Goal: Contribute content: Contribute content

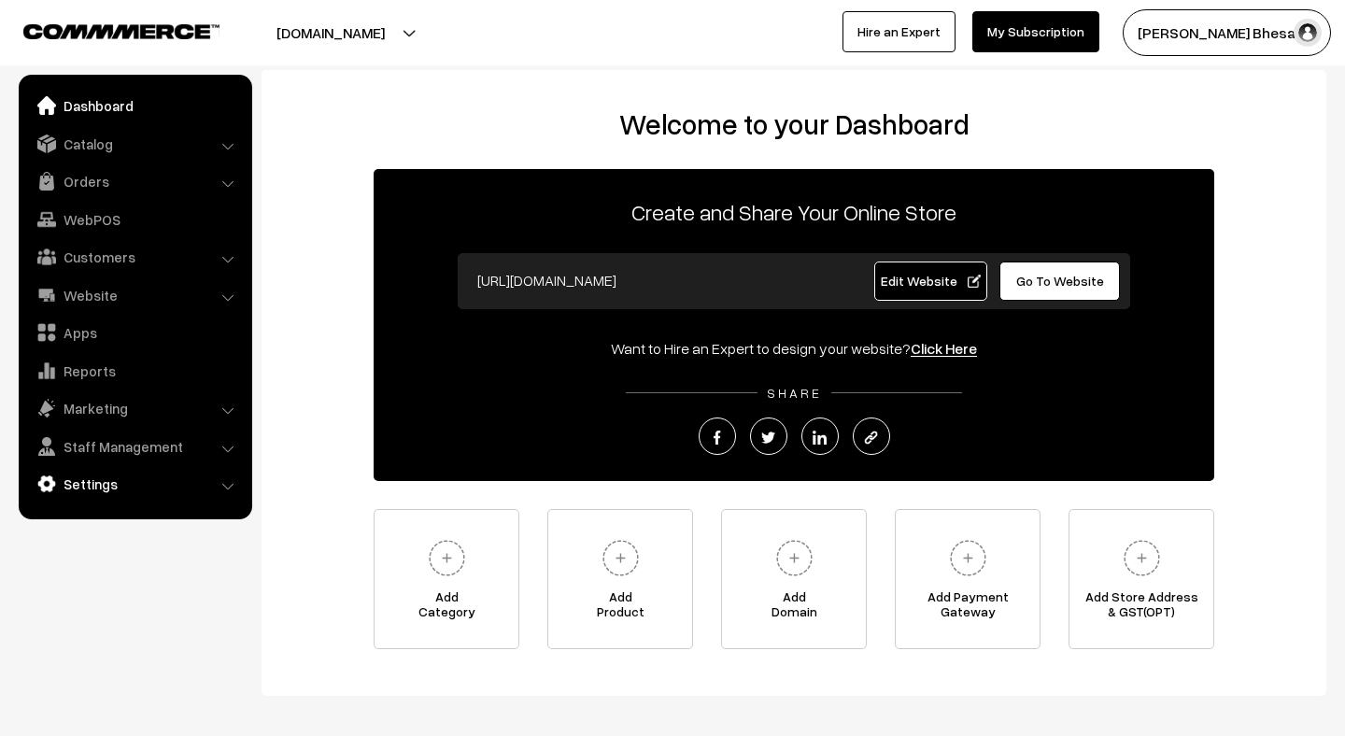
click at [126, 479] on link "Settings" at bounding box center [134, 484] width 222 height 34
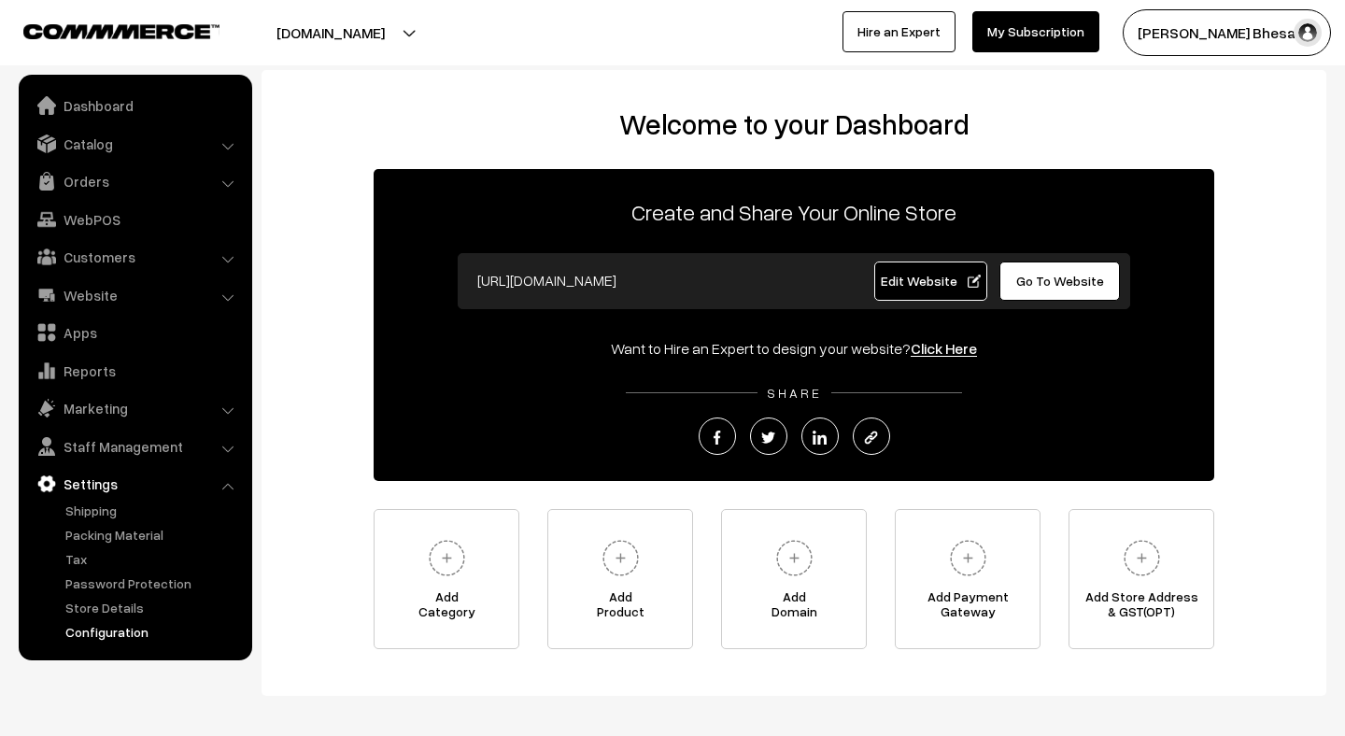
click at [121, 628] on link "Configuration" at bounding box center [153, 632] width 185 height 20
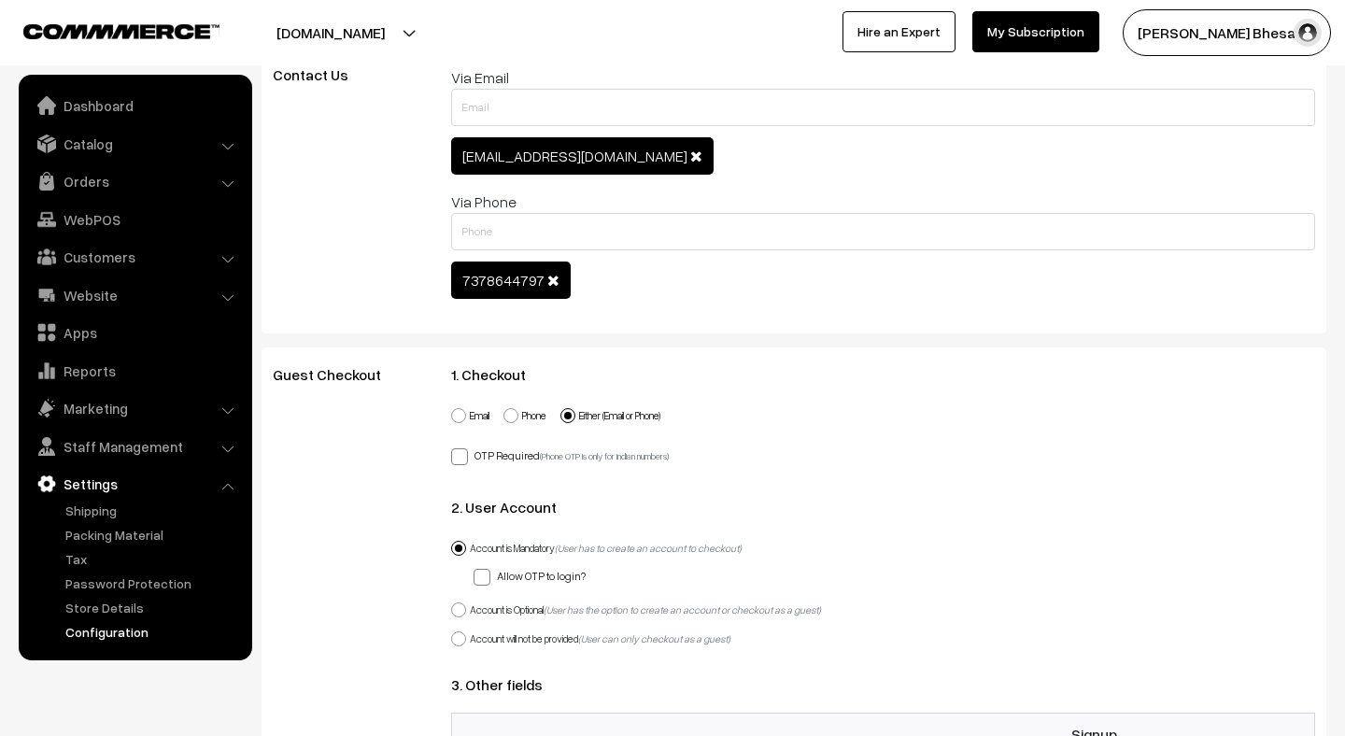
scroll to position [1175, 0]
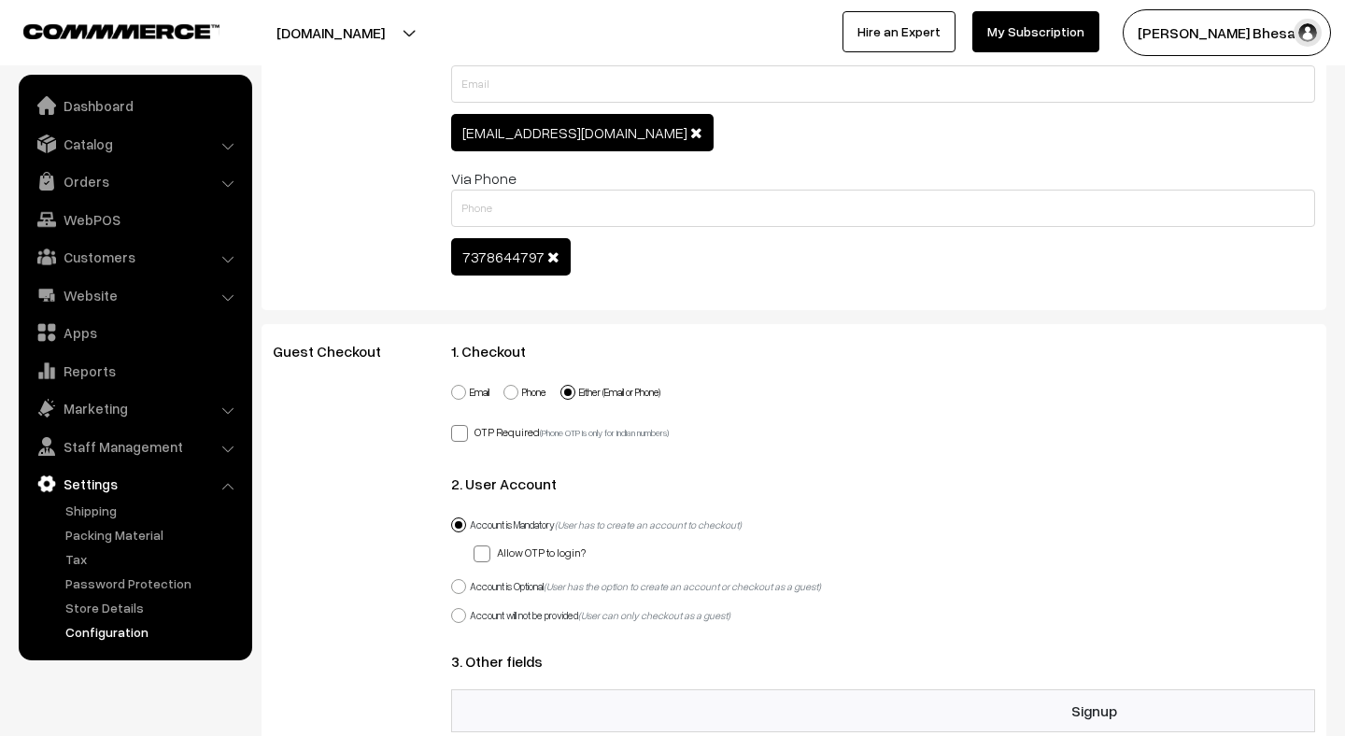
click at [458, 608] on span at bounding box center [458, 615] width 15 height 15
click at [454, 608] on input "Account will not be provided (User can only checkout as a guest)" at bounding box center [448, 605] width 12 height 12
radio input "true"
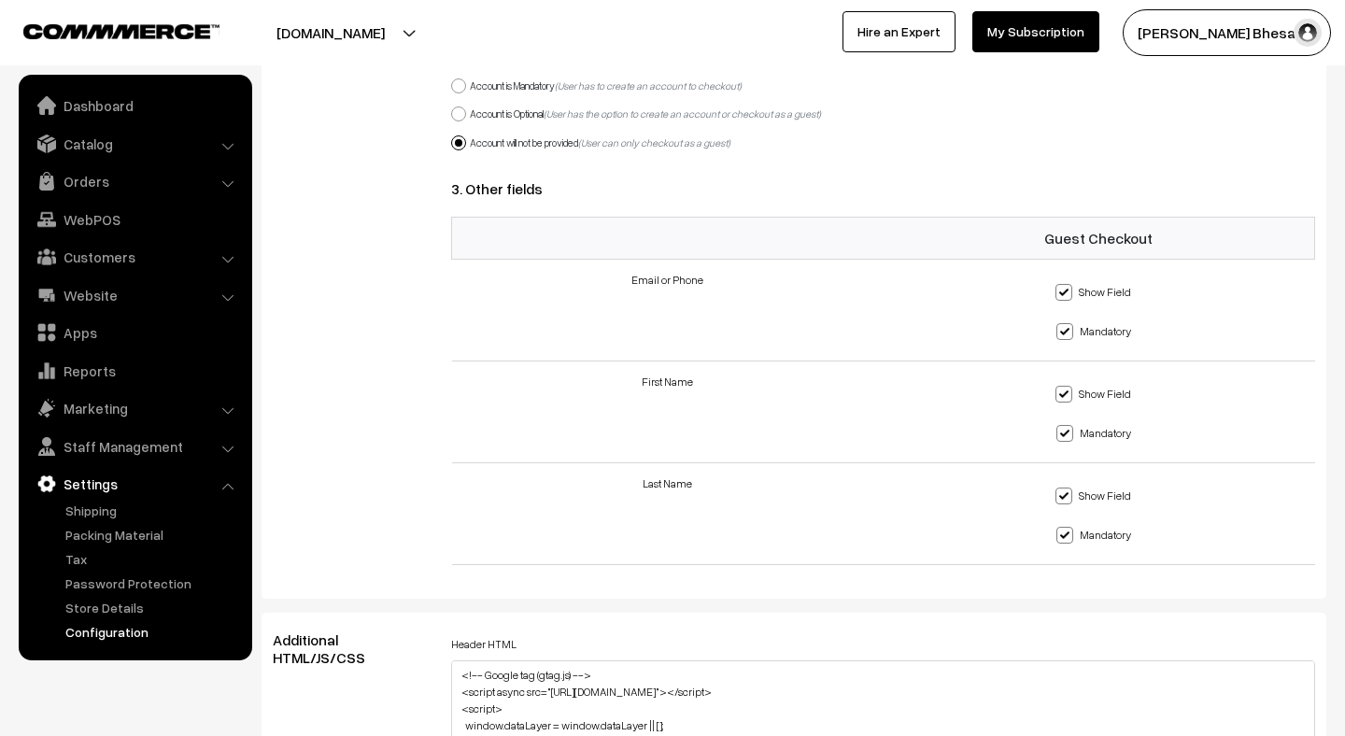
scroll to position [1537, 0]
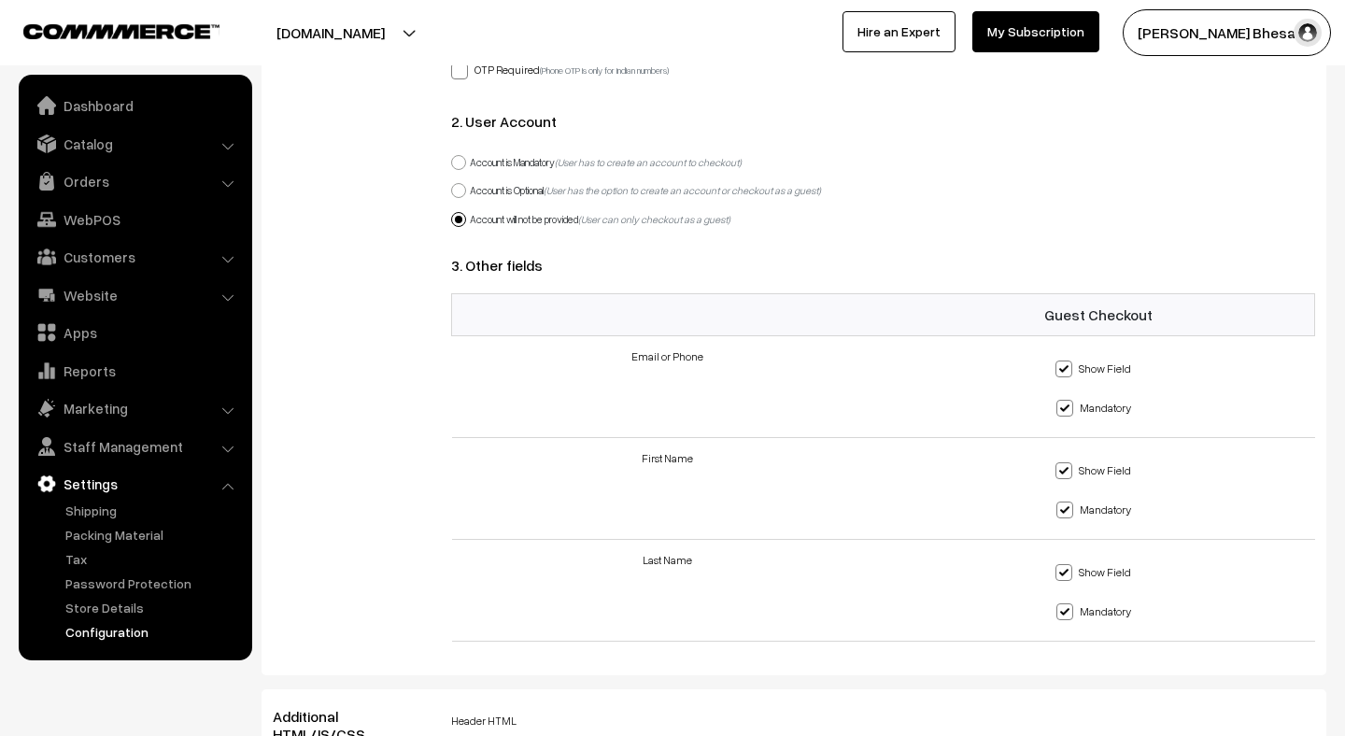
click at [459, 190] on span at bounding box center [458, 190] width 15 height 15
click at [454, 186] on input "Account is Optional (User has the option to create an account or checkout as a …" at bounding box center [448, 180] width 12 height 12
radio input "true"
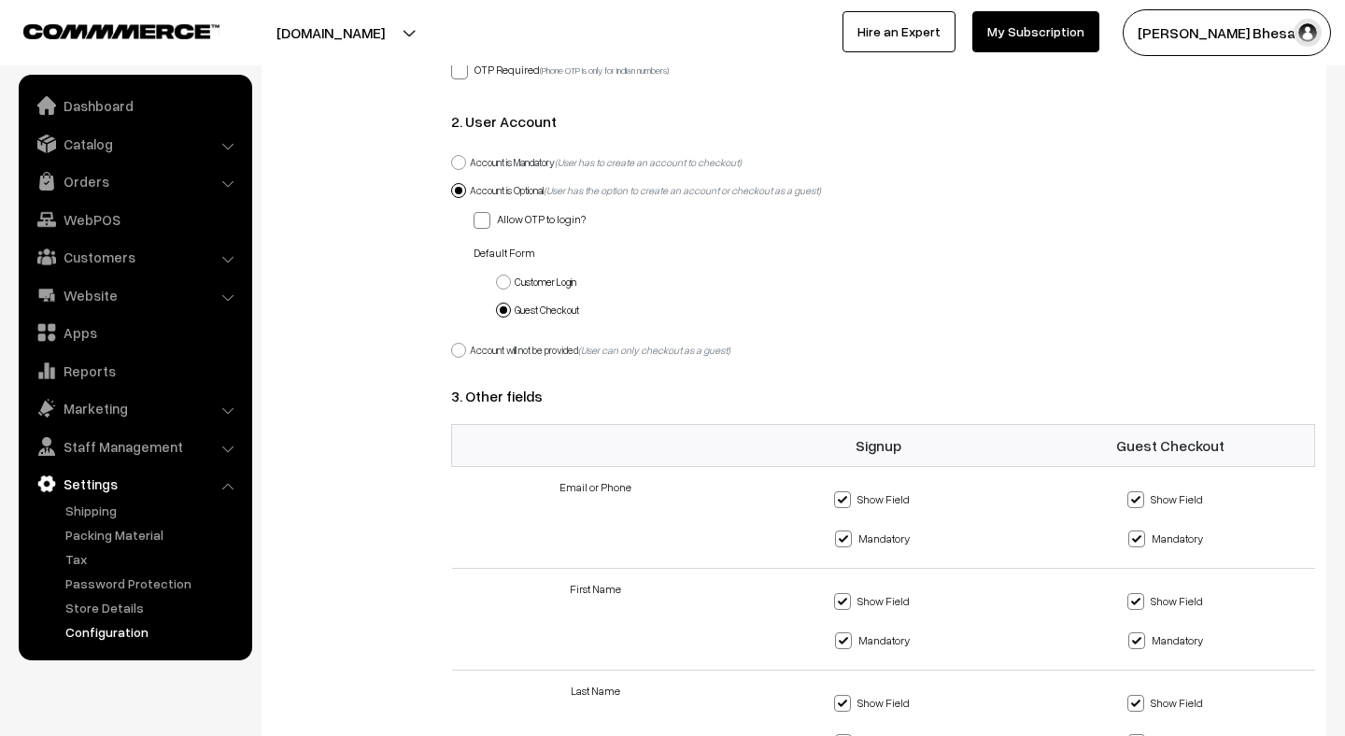
click at [481, 220] on span at bounding box center [482, 220] width 17 height 17
click at [481, 220] on input "Allow OTP to login?" at bounding box center [480, 217] width 12 height 12
checkbox input "true"
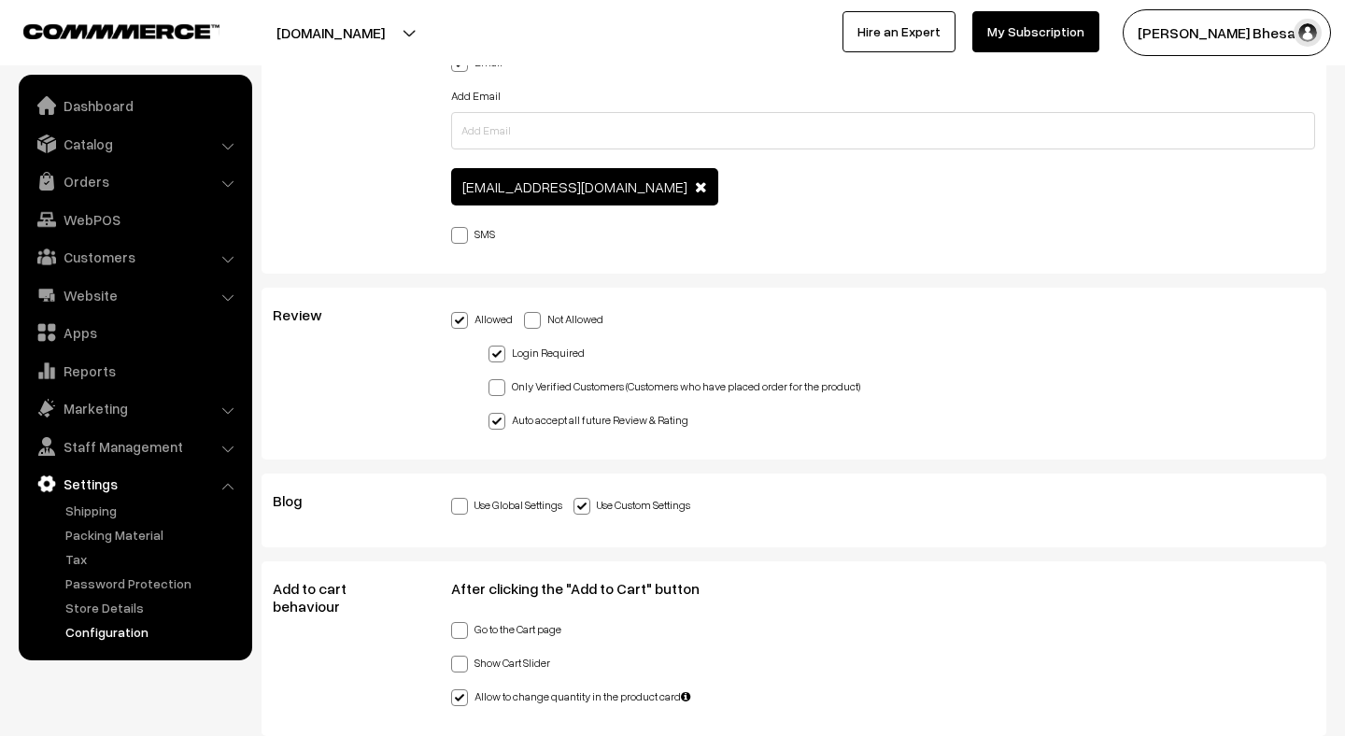
scroll to position [3603, 0]
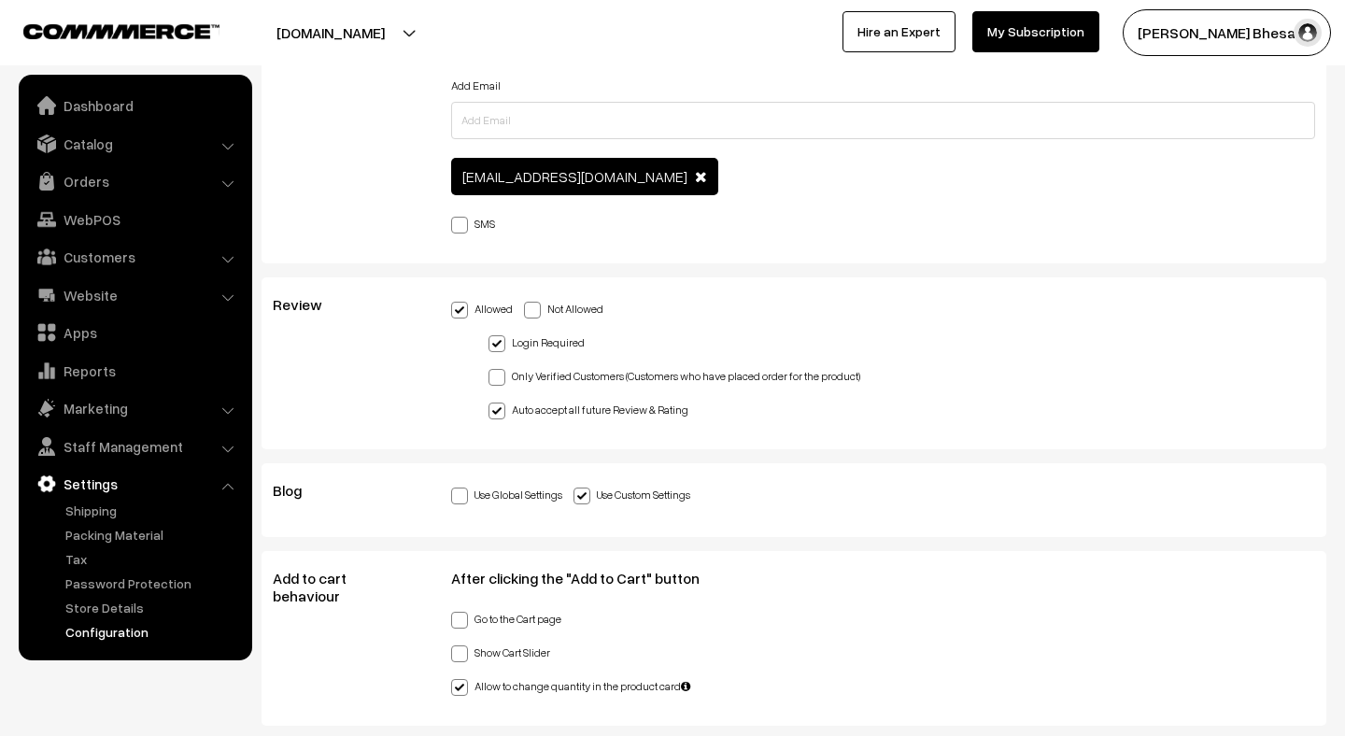
click at [495, 335] on span at bounding box center [497, 343] width 17 height 17
click at [495, 334] on input "Login Required" at bounding box center [495, 340] width 12 height 12
checkbox input "false"
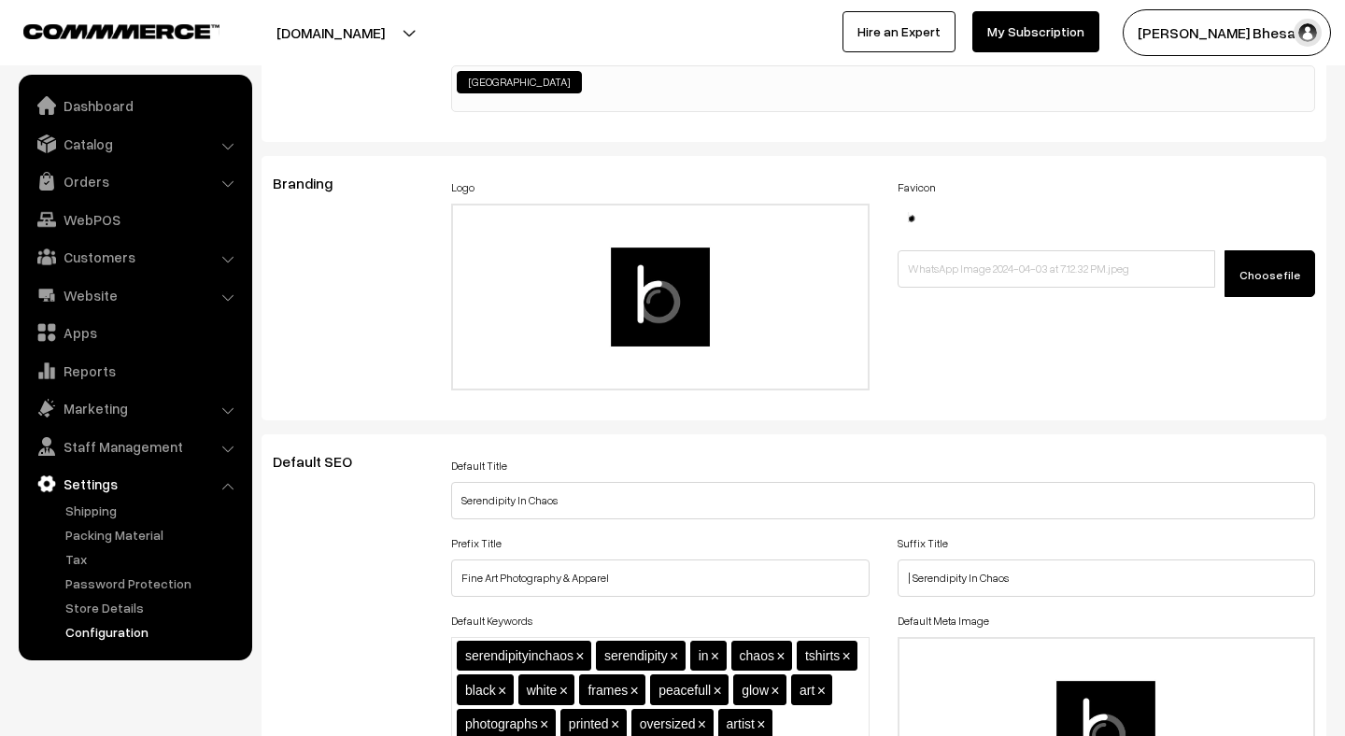
scroll to position [0, 0]
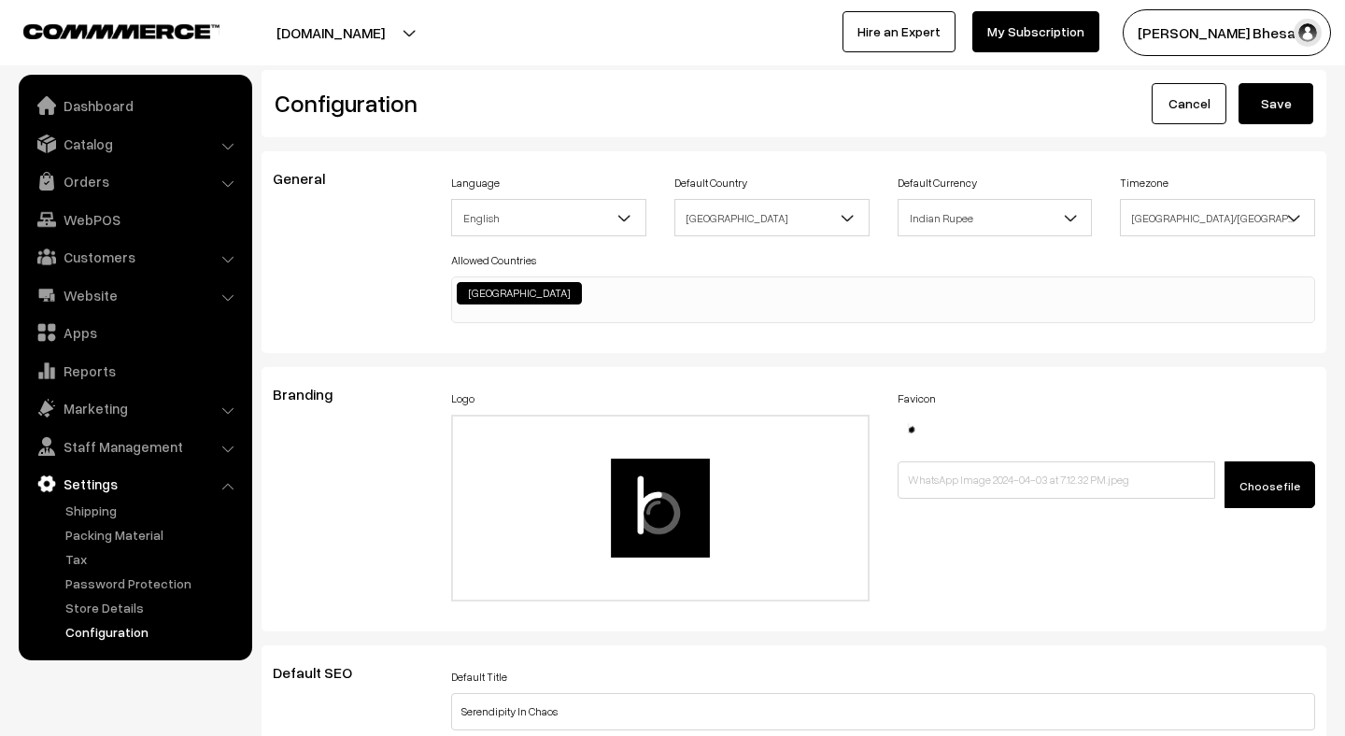
click at [1266, 97] on button "Save" at bounding box center [1276, 103] width 75 height 41
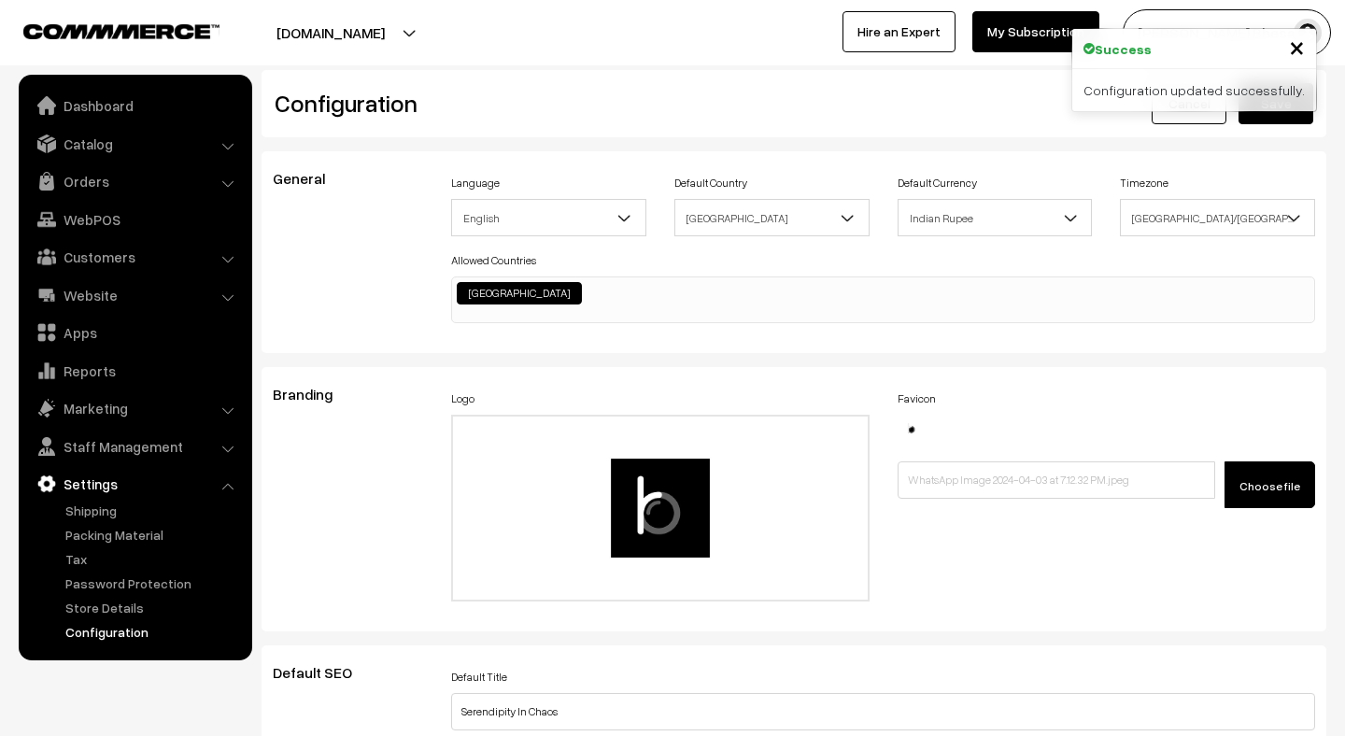
scroll to position [1458, 0]
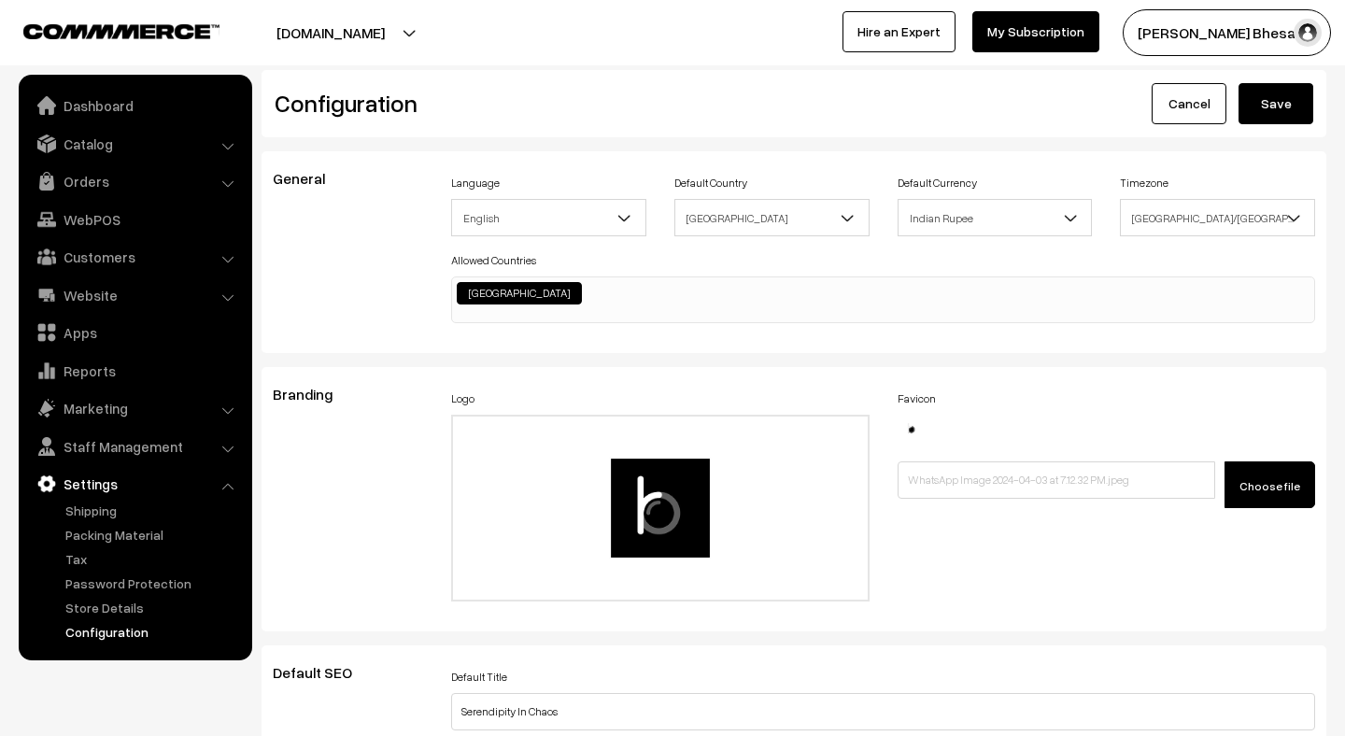
click at [1266, 97] on button "Save" at bounding box center [1276, 103] width 75 height 41
click at [91, 303] on link "Website" at bounding box center [134, 295] width 222 height 34
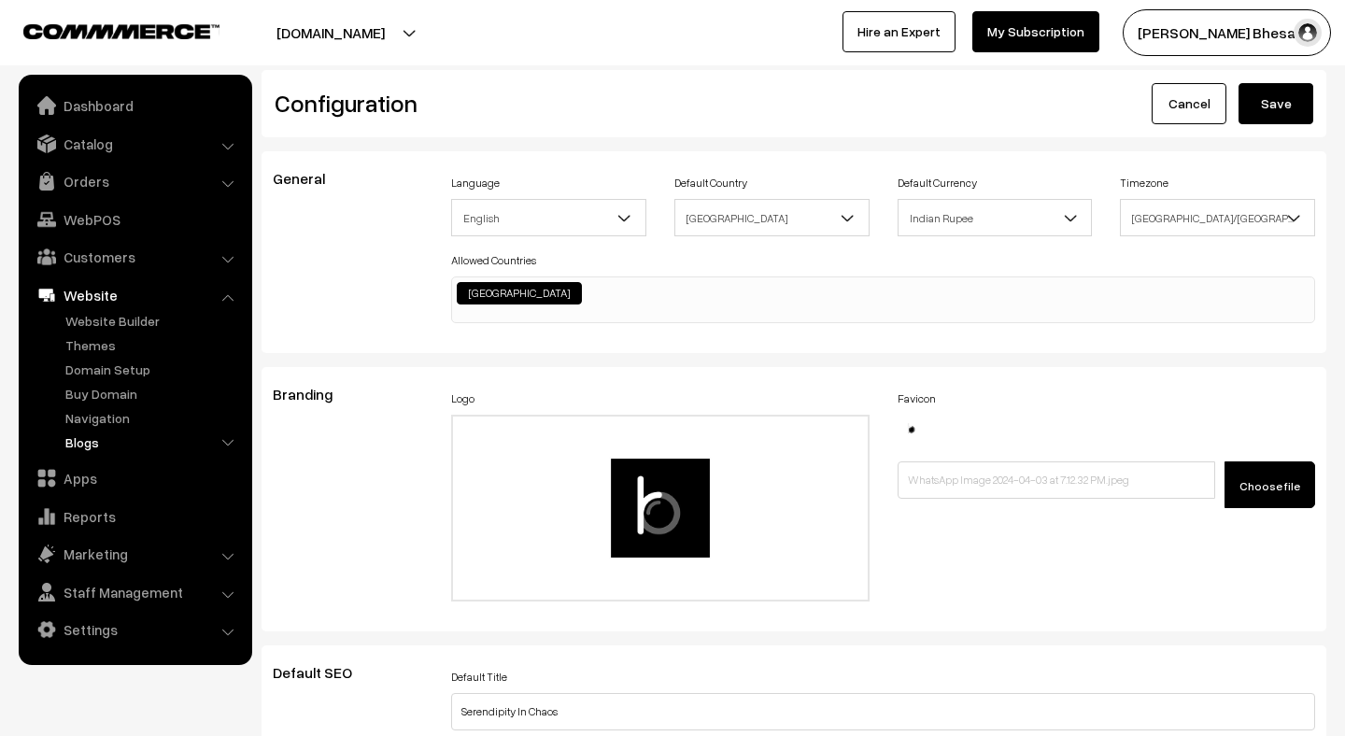
click at [84, 444] on link "Blogs" at bounding box center [153, 442] width 185 height 20
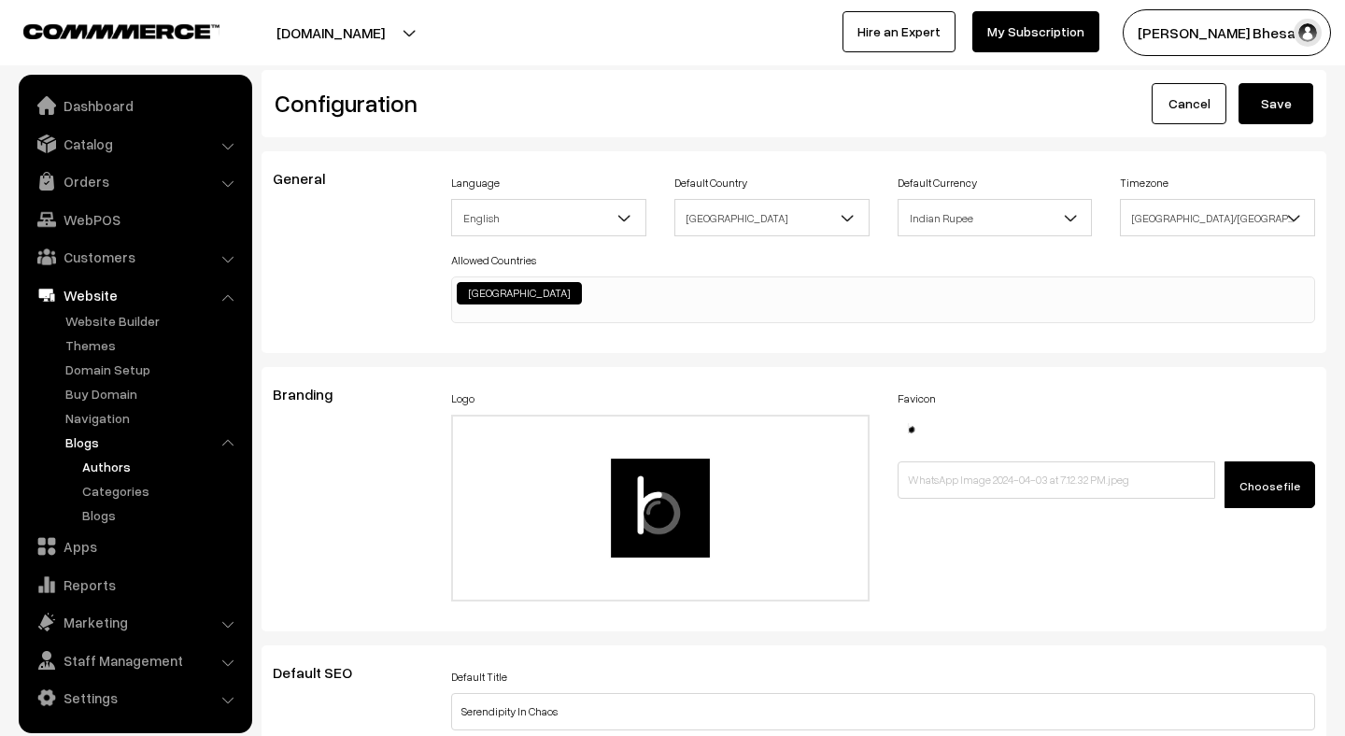
scroll to position [82, 0]
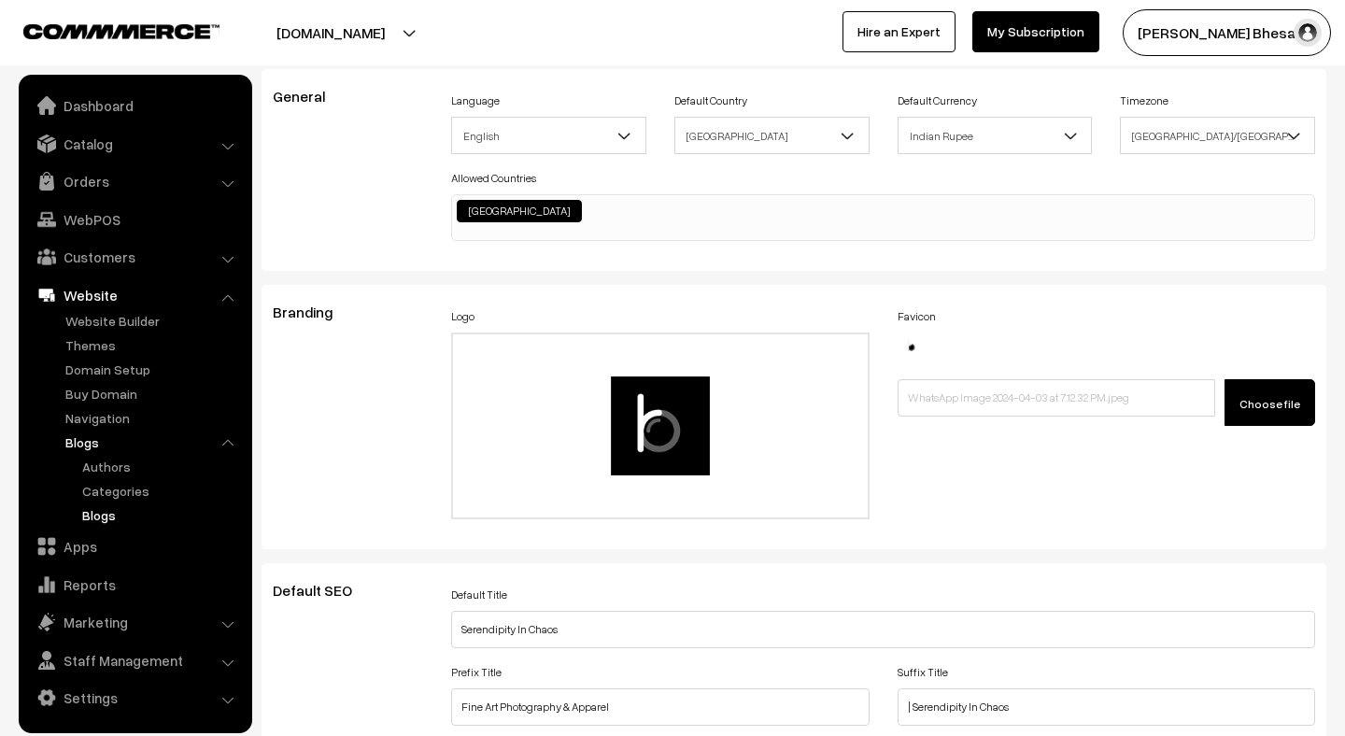
click at [94, 517] on link "Blogs" at bounding box center [162, 515] width 168 height 20
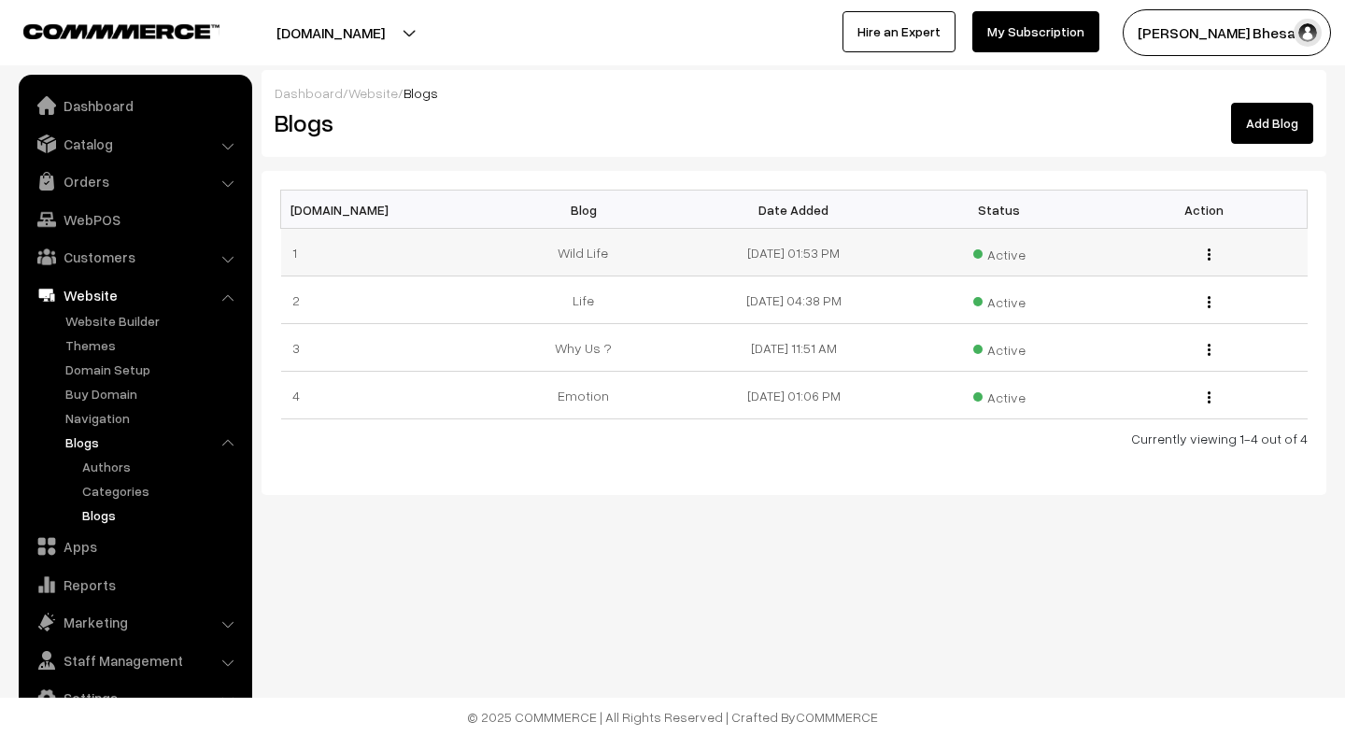
click at [1208, 250] on img "button" at bounding box center [1209, 254] width 3 height 12
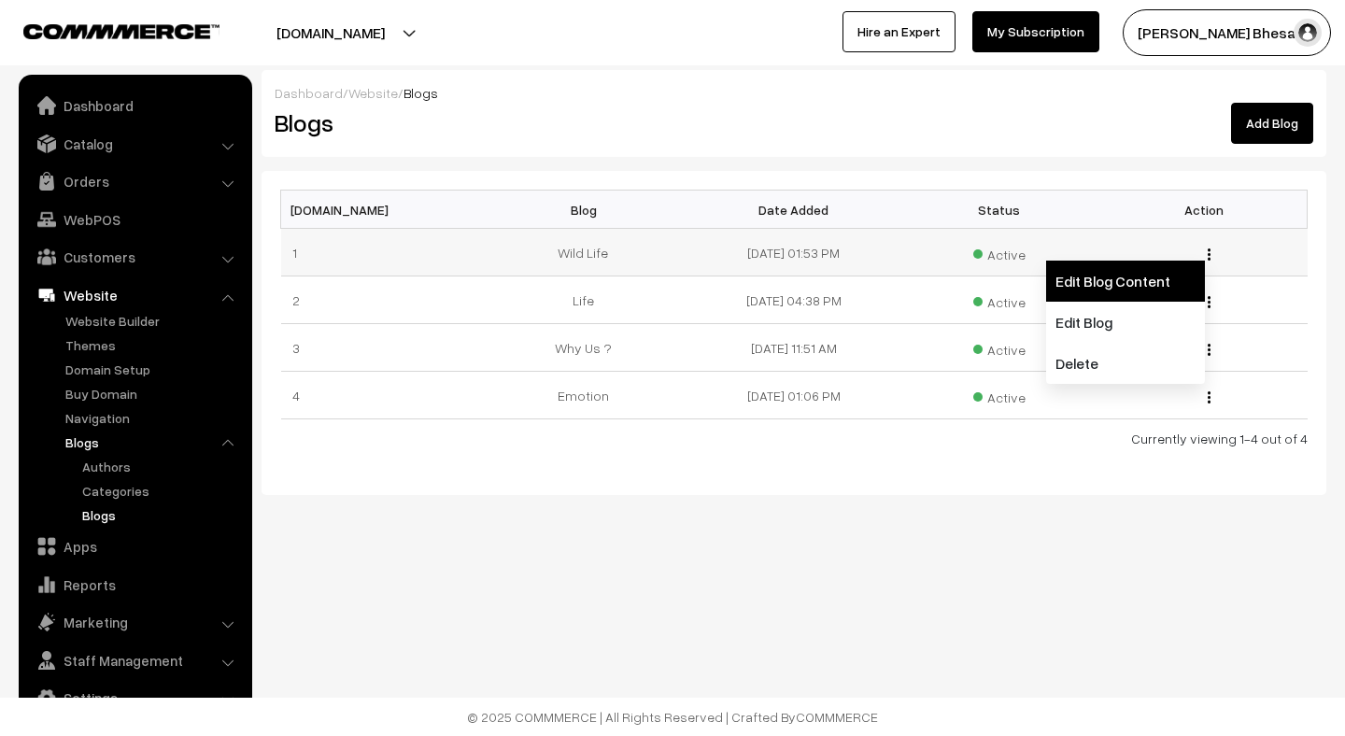
click at [1084, 282] on link "Edit Blog Content" at bounding box center [1125, 281] width 159 height 41
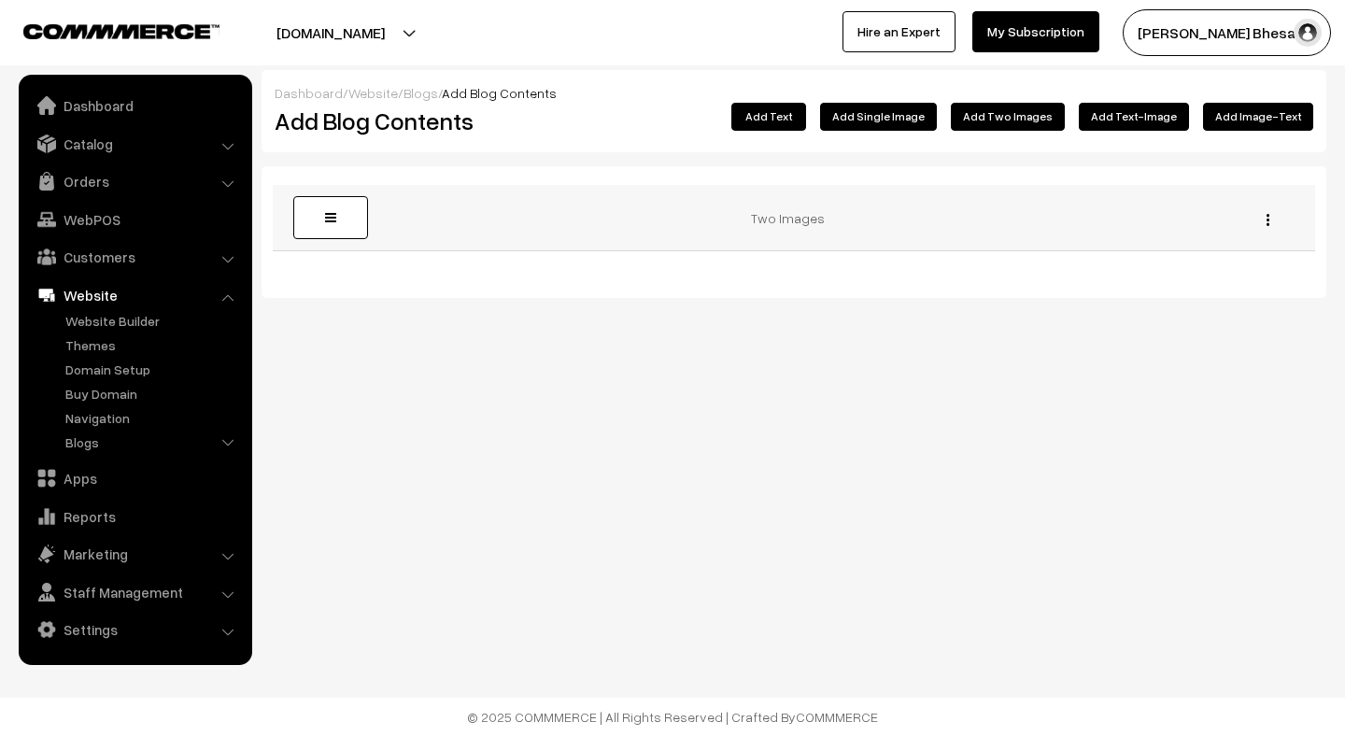
click at [757, 225] on td "Two Images" at bounding box center [794, 218] width 834 height 66
click at [1267, 219] on img "button" at bounding box center [1268, 220] width 3 height 12
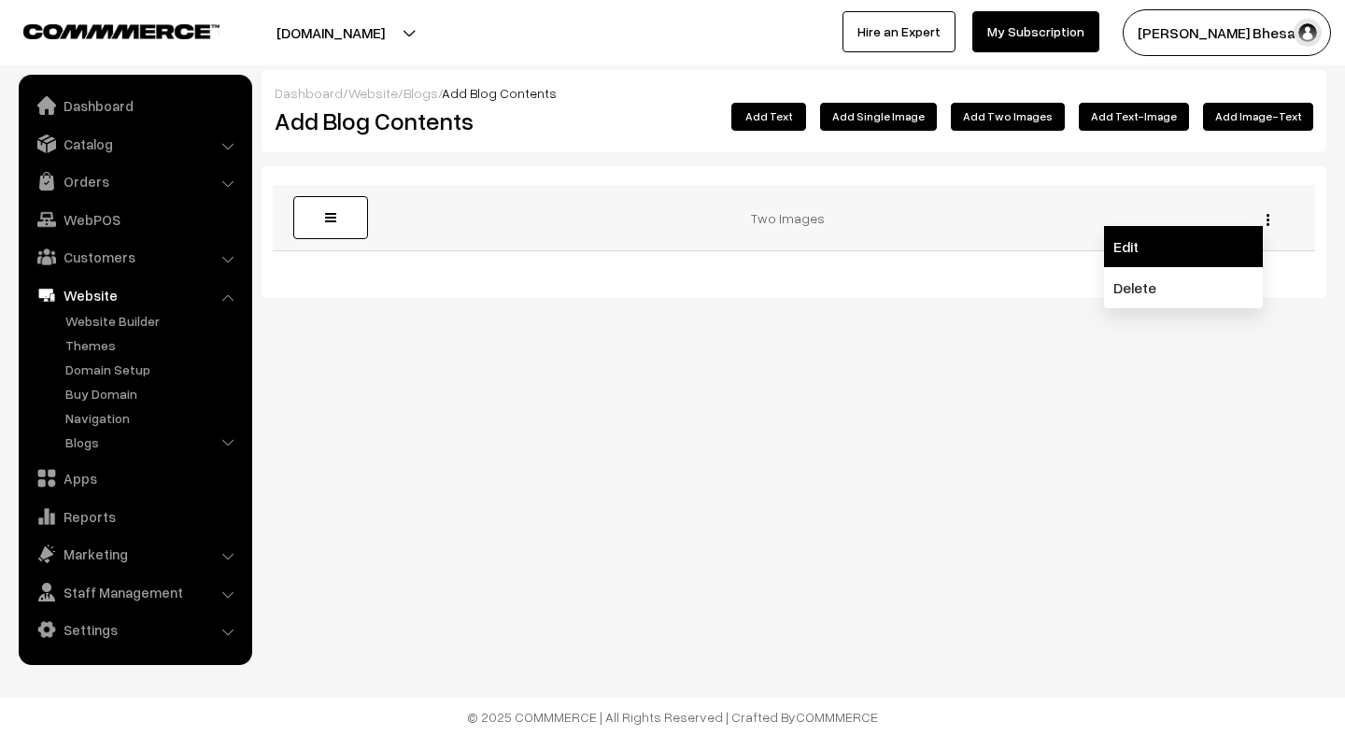
click at [1199, 255] on link "Edit" at bounding box center [1183, 246] width 159 height 41
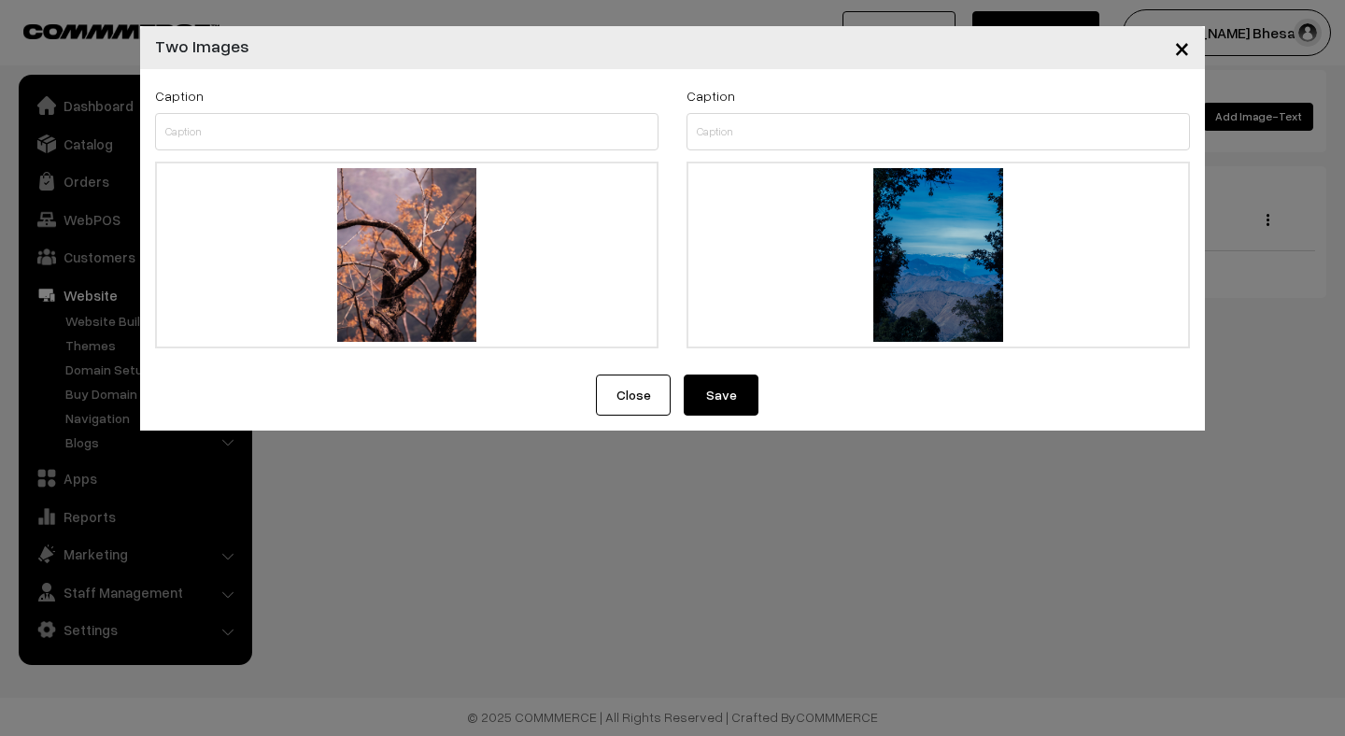
click at [719, 400] on button "Save" at bounding box center [721, 395] width 75 height 41
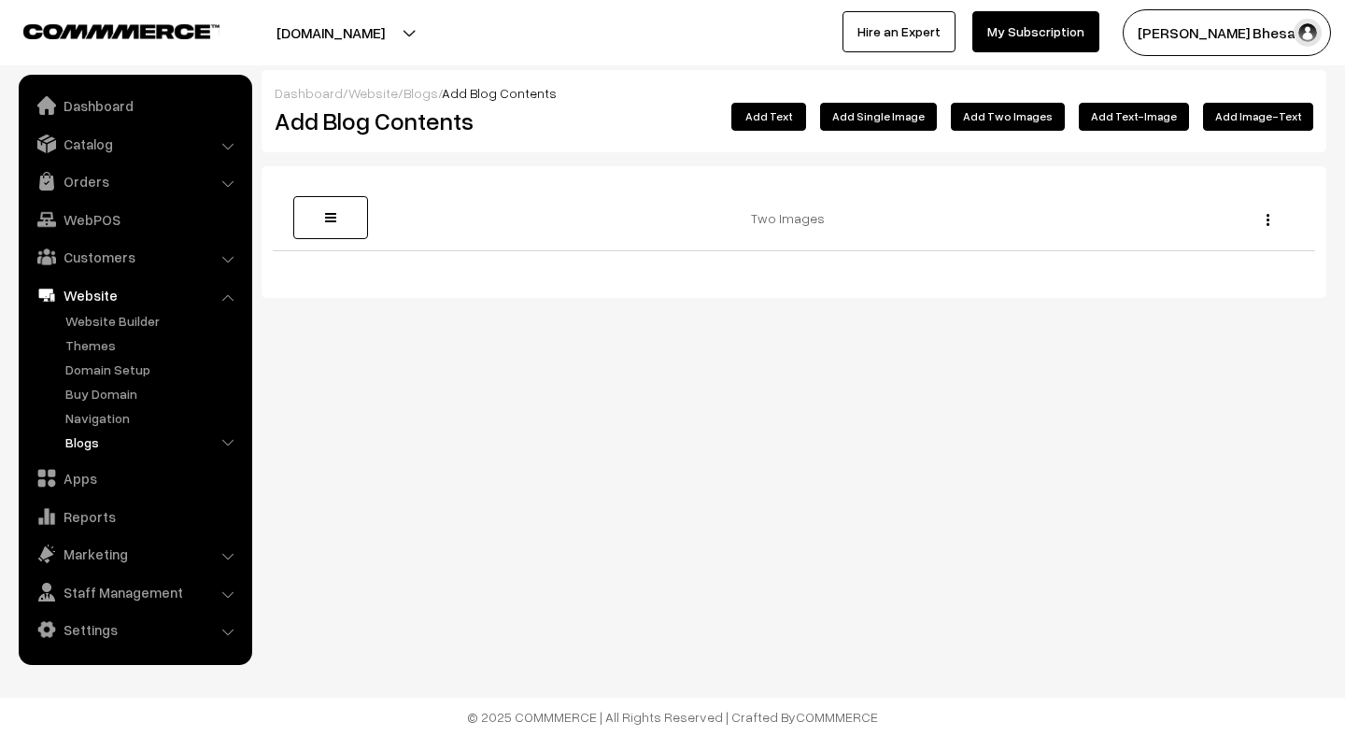
click at [100, 445] on link "Blogs" at bounding box center [153, 442] width 185 height 20
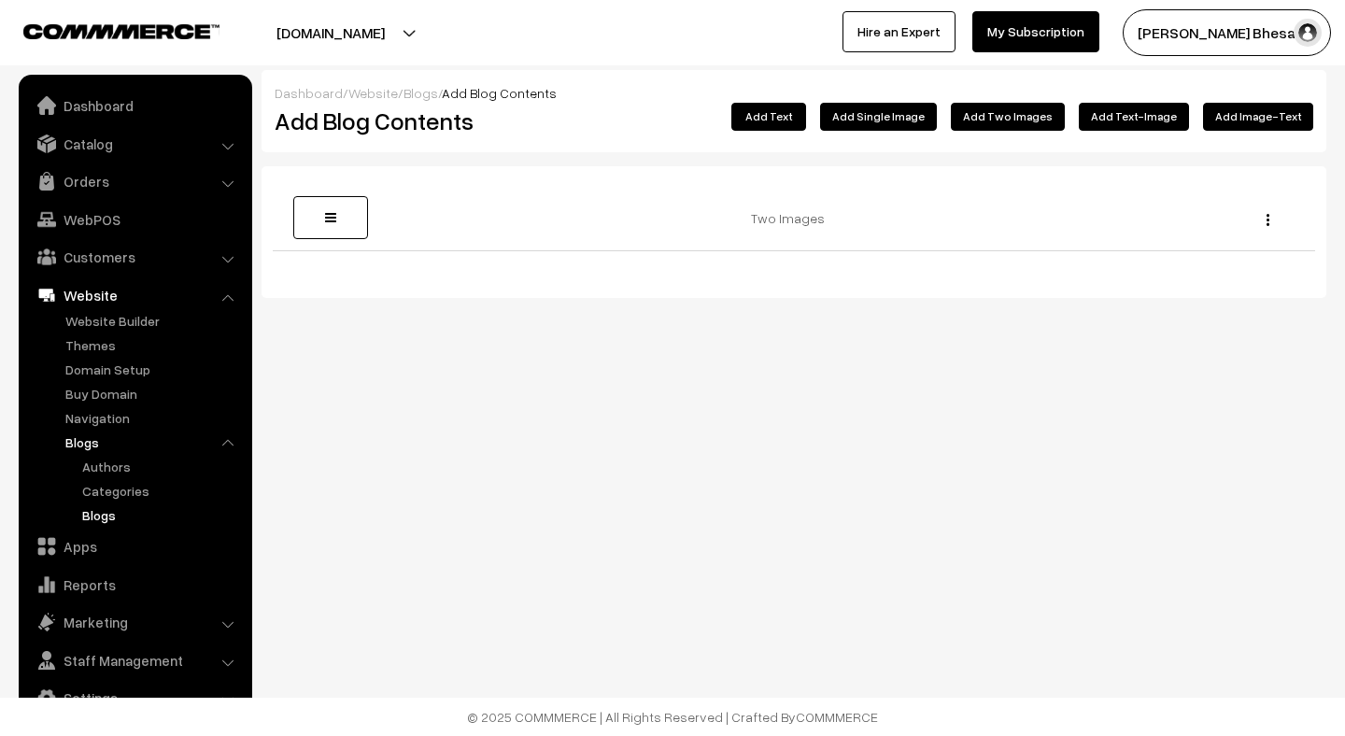
click at [114, 515] on link "Blogs" at bounding box center [162, 515] width 168 height 20
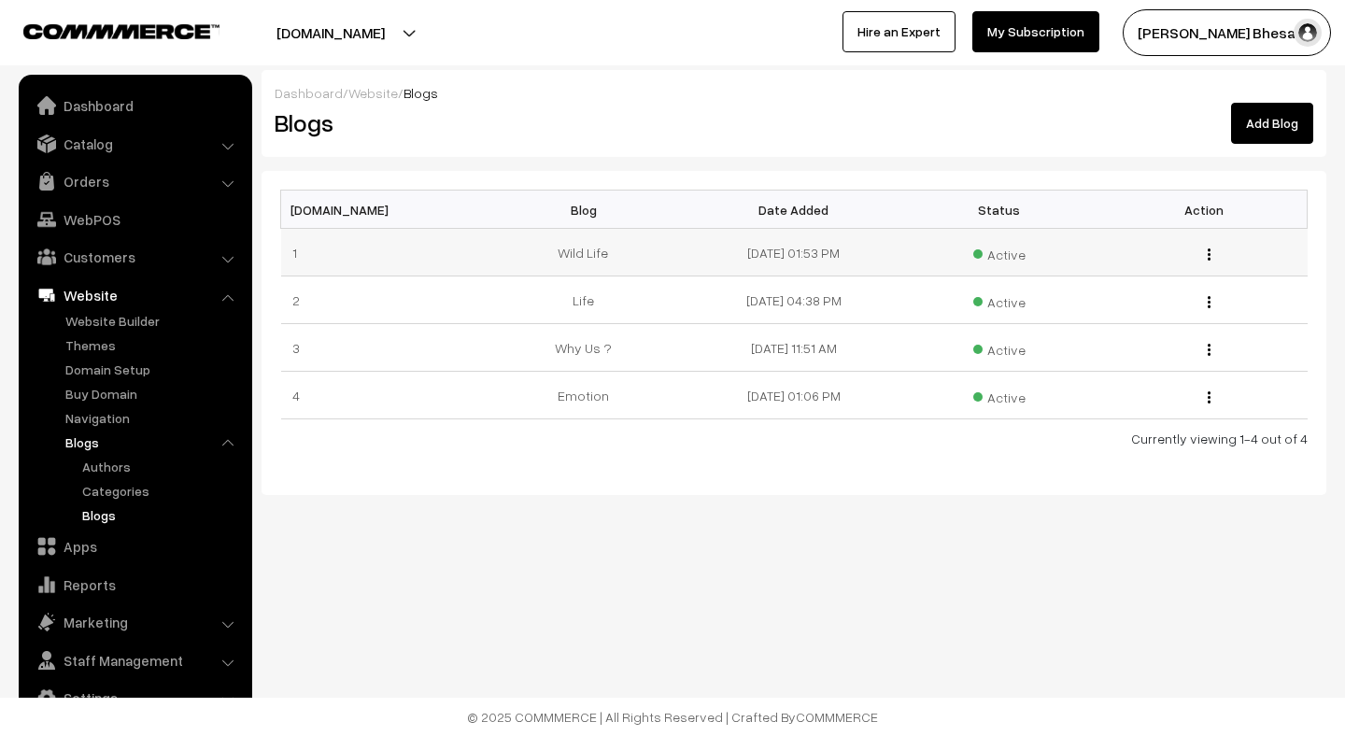
click at [1210, 255] on img "button" at bounding box center [1209, 254] width 3 height 12
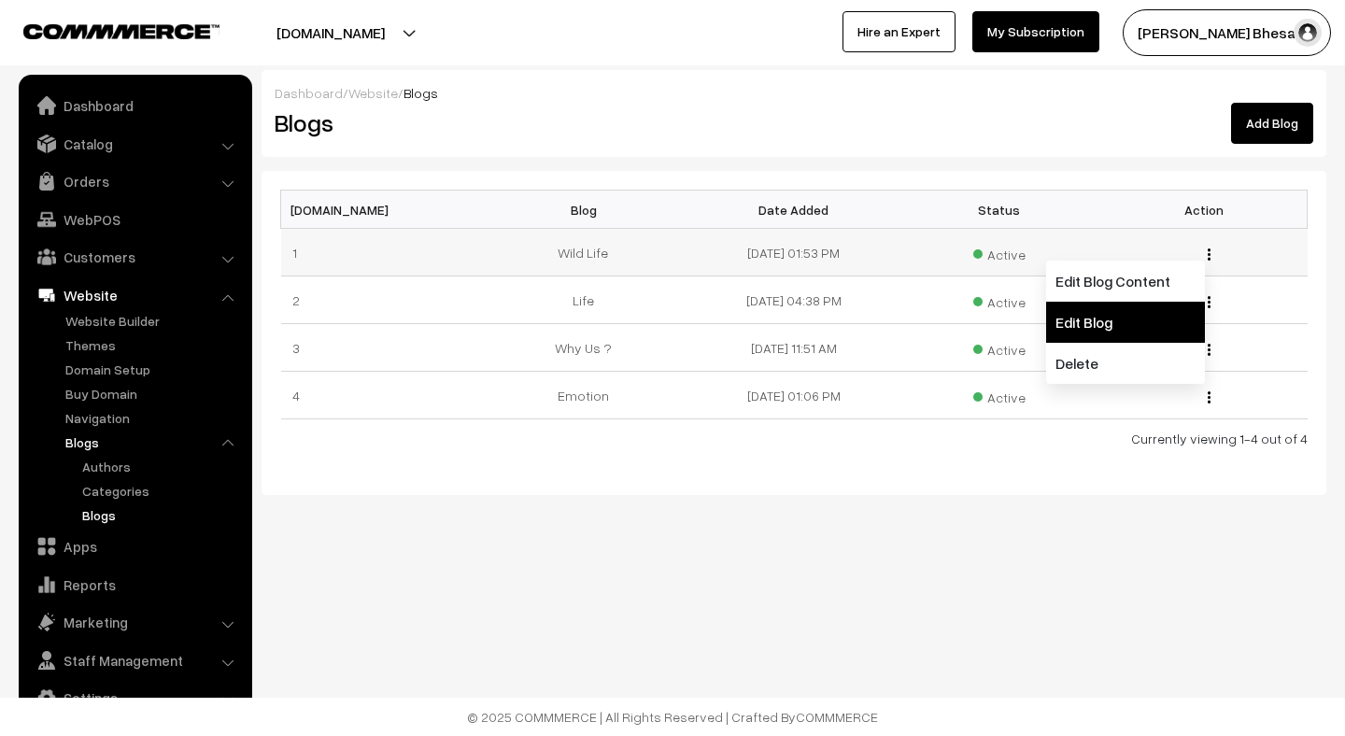
click at [1118, 313] on link "Edit Blog" at bounding box center [1125, 322] width 159 height 41
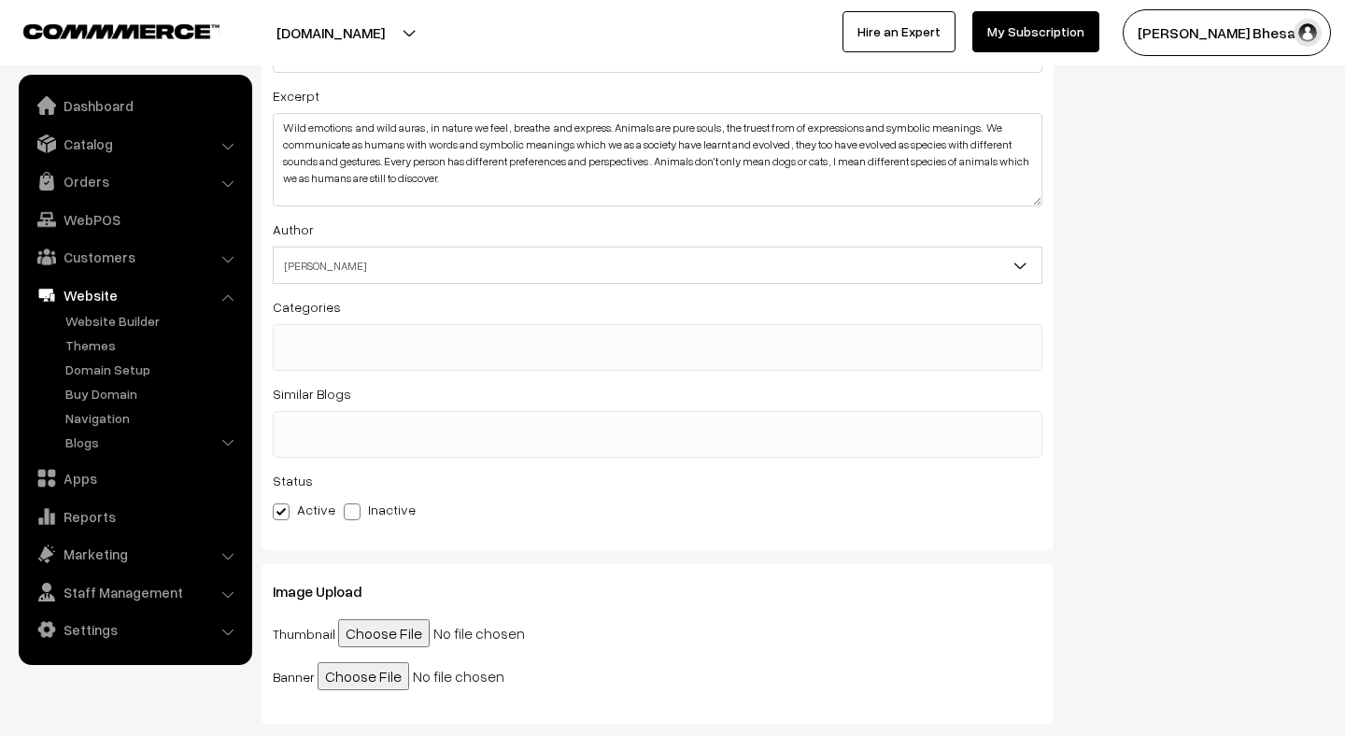
scroll to position [256, 0]
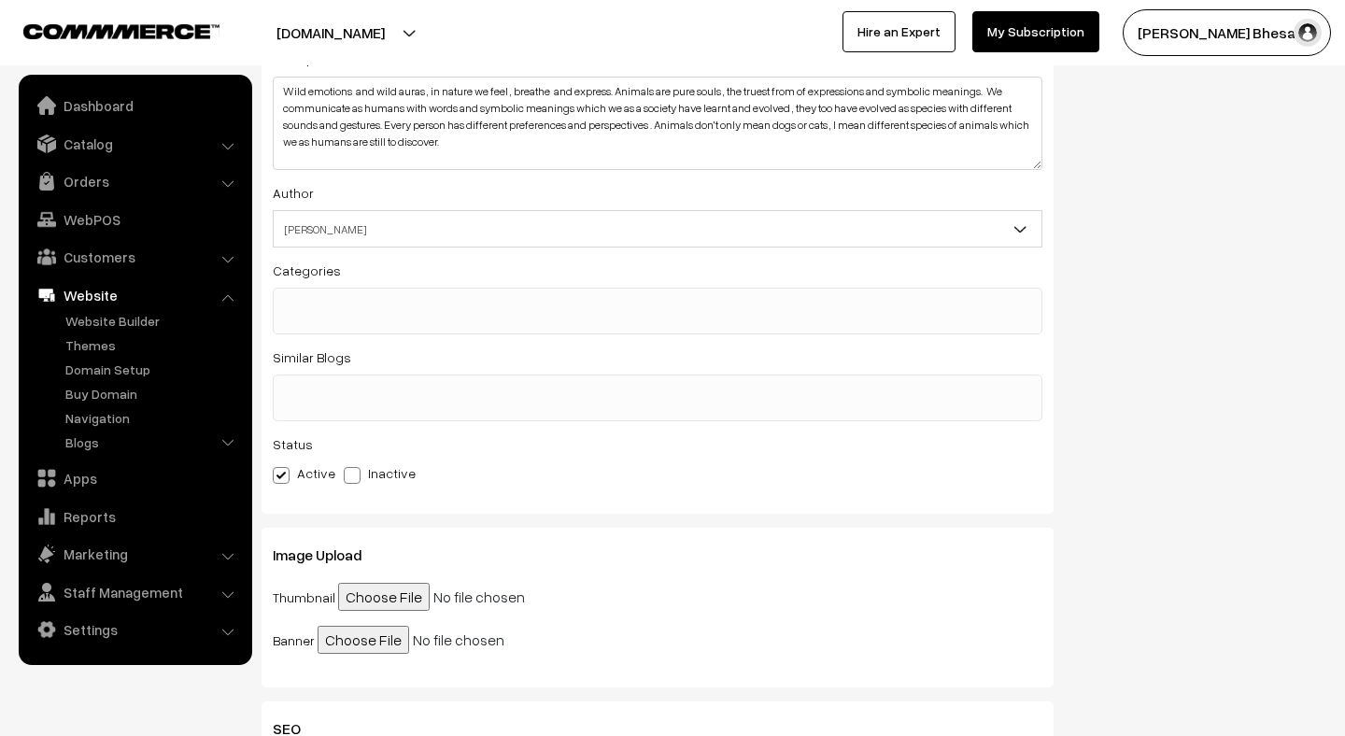
click at [359, 598] on input "file" at bounding box center [481, 597] width 286 height 28
type input "C:\fakepath\IMG_2375.HEIC"
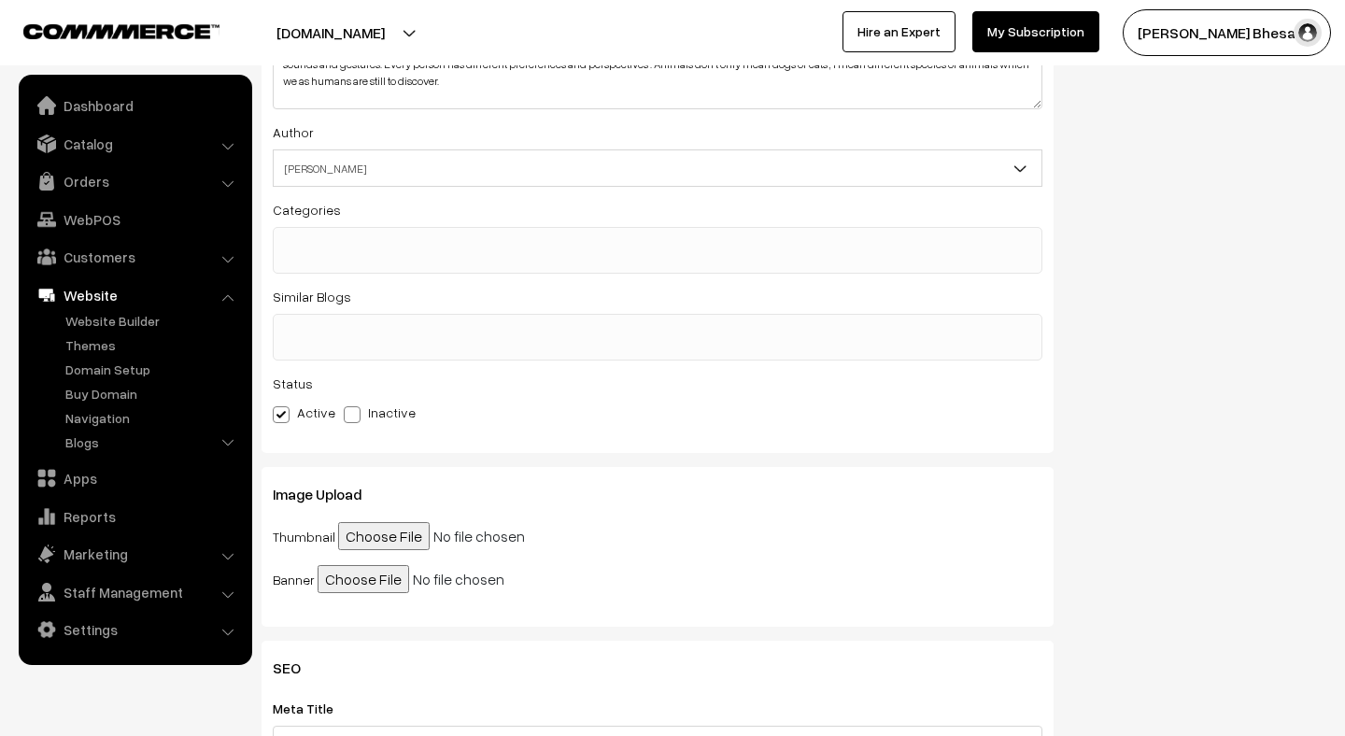
scroll to position [331, 0]
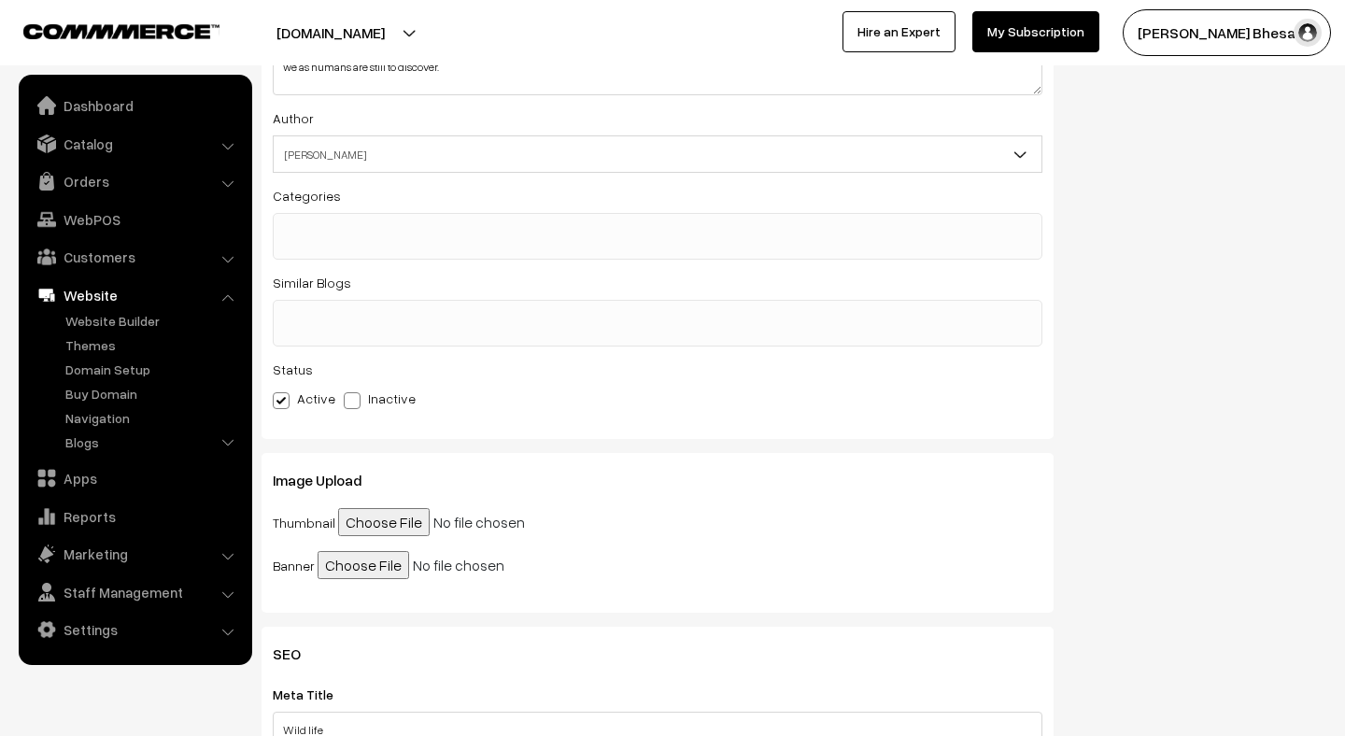
click at [404, 533] on input "file" at bounding box center [481, 522] width 286 height 28
click at [372, 528] on input "file" at bounding box center [481, 522] width 286 height 28
type input "C:\fakepath\IMG_2375.HEIC"
click at [371, 562] on input "file" at bounding box center [461, 565] width 286 height 28
type input "C:\fakepath\IMG_2375.HEIC"
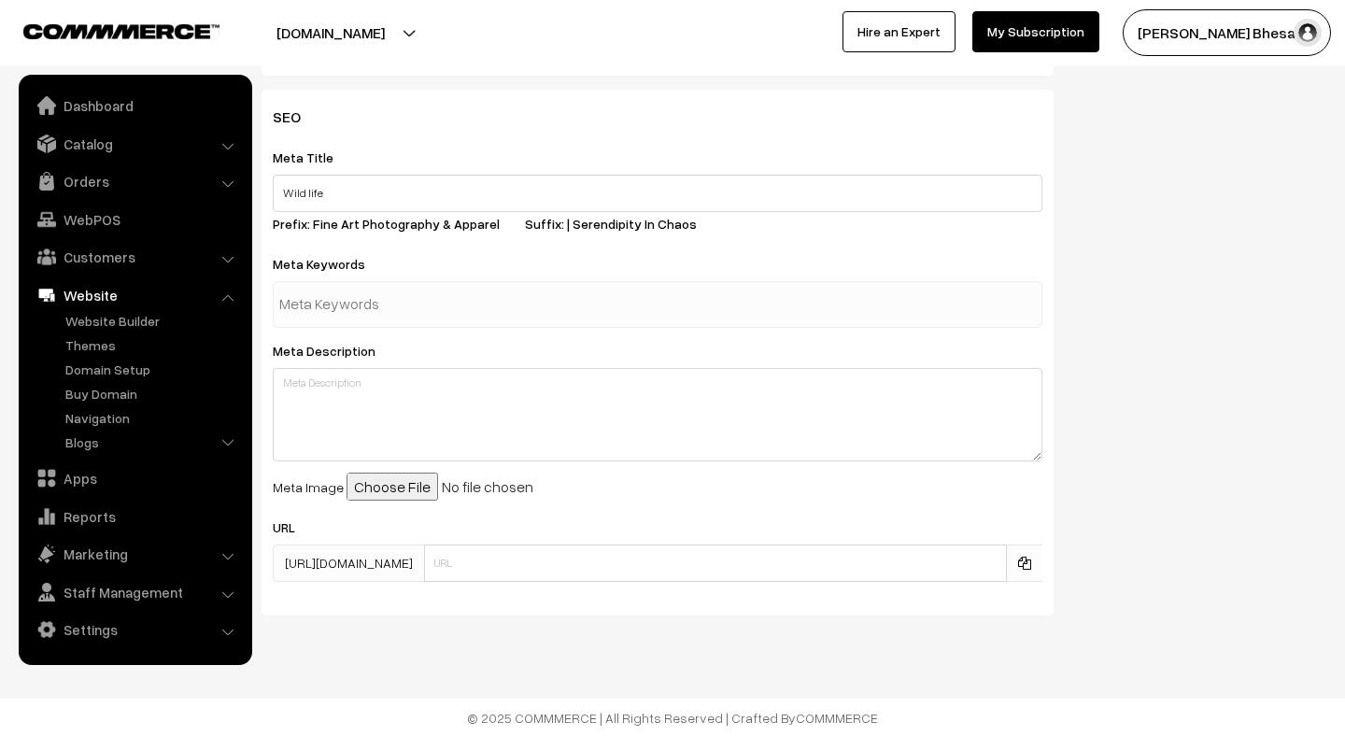
scroll to position [0, 0]
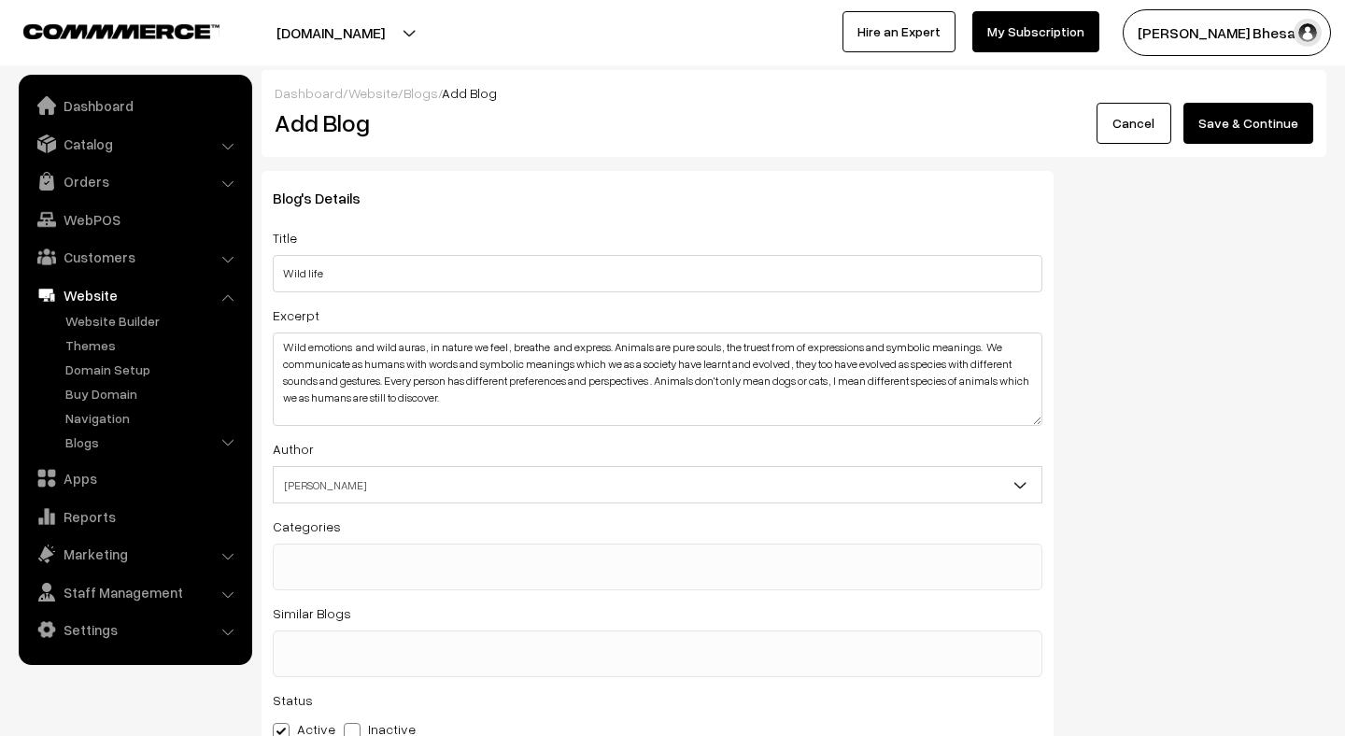
click at [1247, 126] on button "Save & Continue" at bounding box center [1248, 123] width 130 height 41
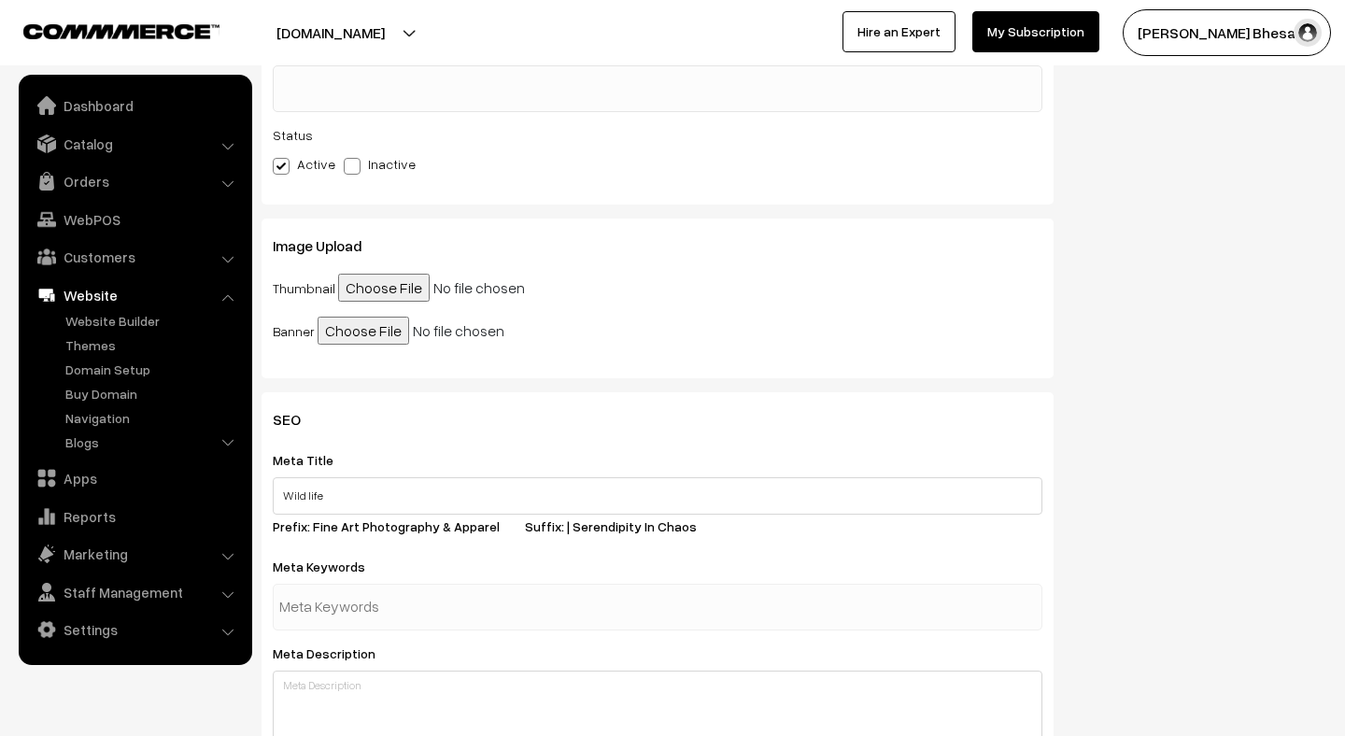
scroll to position [581, 0]
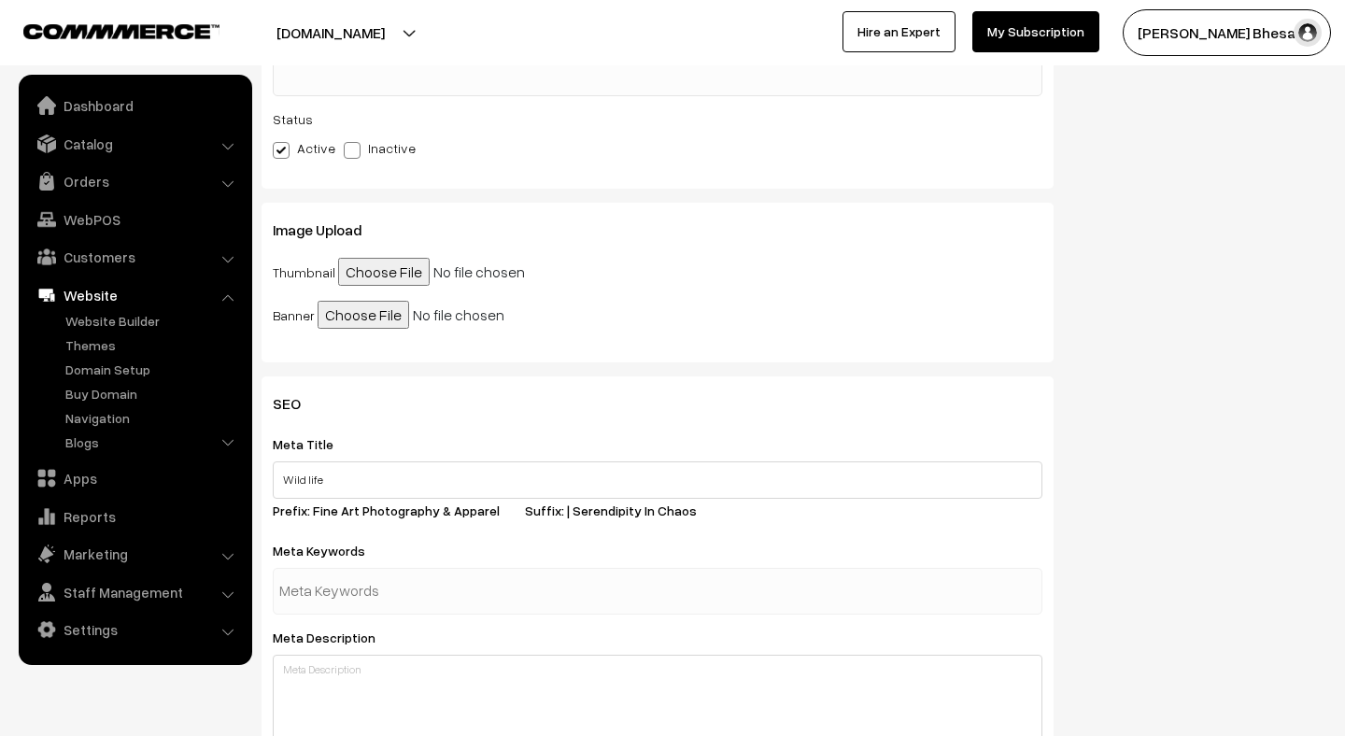
click at [374, 266] on input "file" at bounding box center [481, 272] width 286 height 28
type input "C:\fakepath\Monsoon sheen__Taken this a couple of months back , thoughts in my …"
click at [344, 312] on input "file" at bounding box center [461, 315] width 286 height 28
type input "C:\fakepath\Monsoon sheen__Taken this a couple of months back , thoughts in my …"
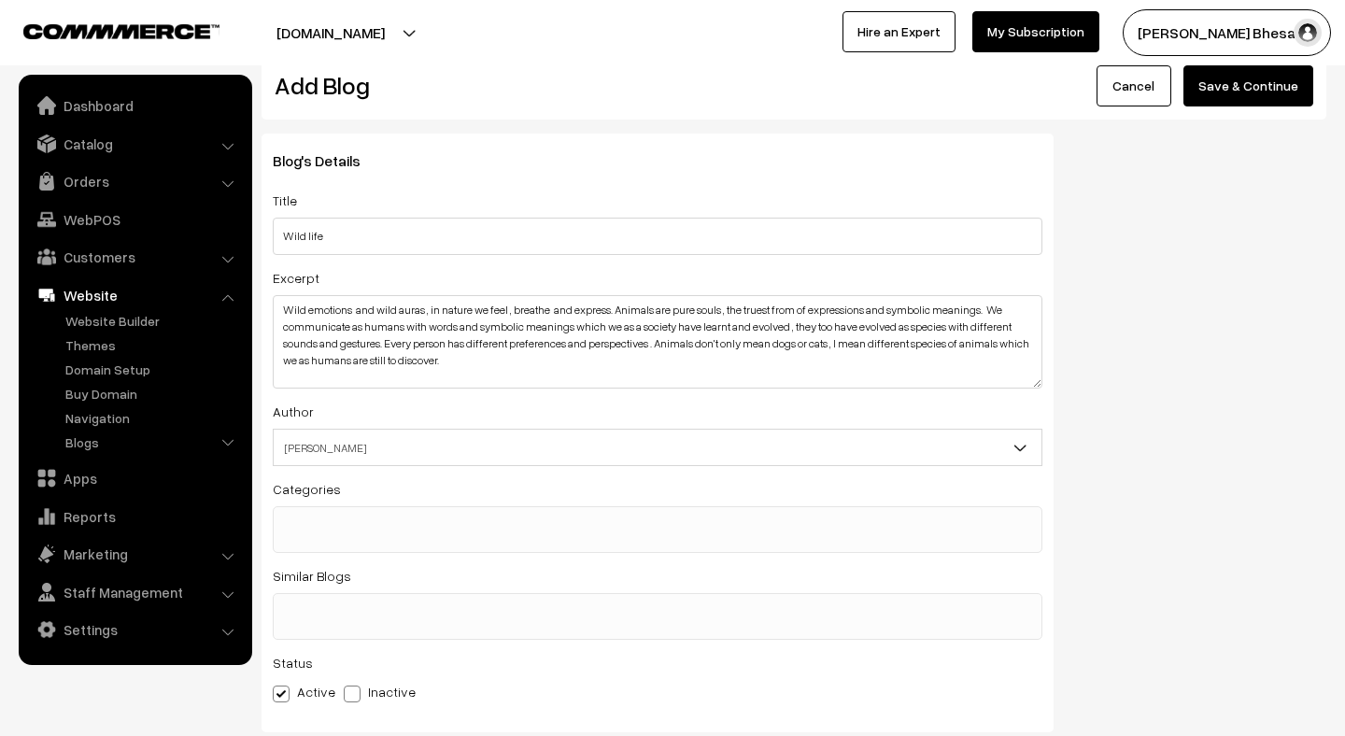
scroll to position [0, 0]
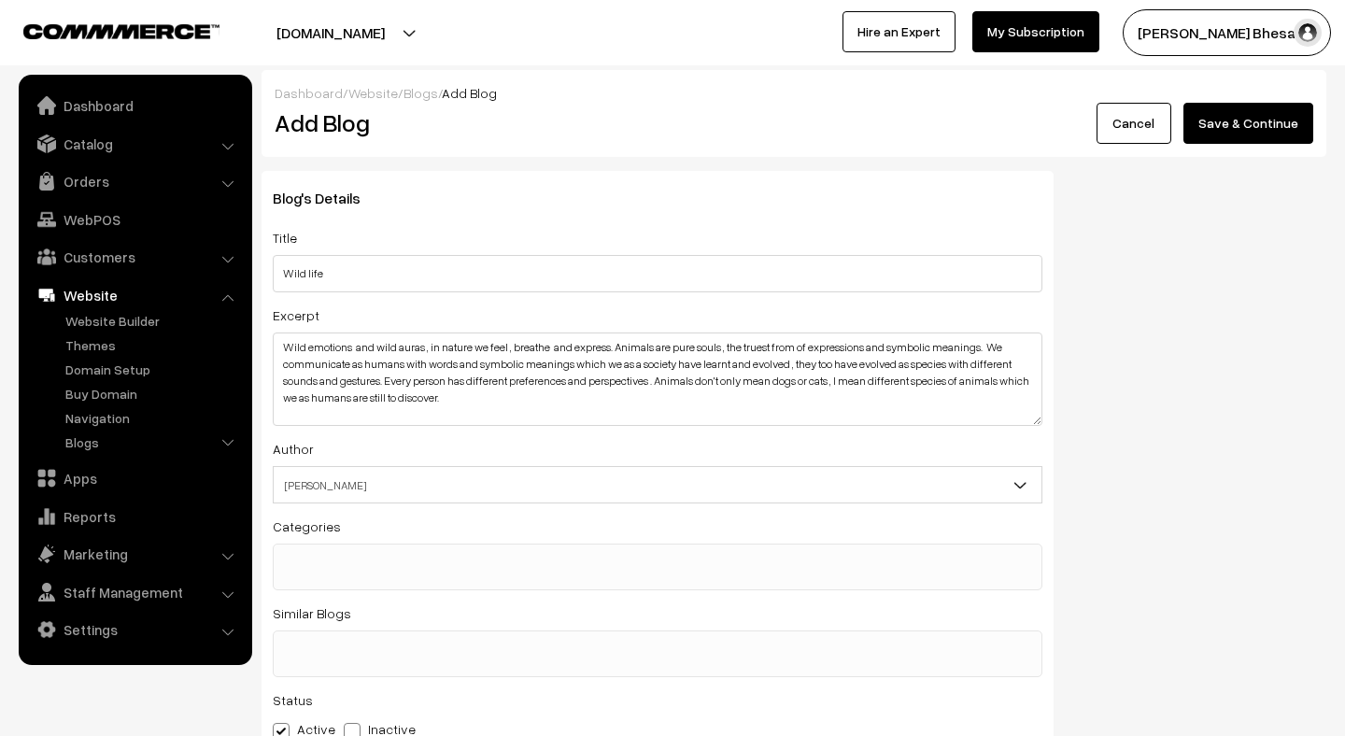
click at [1228, 122] on button "Save & Continue" at bounding box center [1248, 123] width 130 height 41
